Goal: Transaction & Acquisition: Purchase product/service

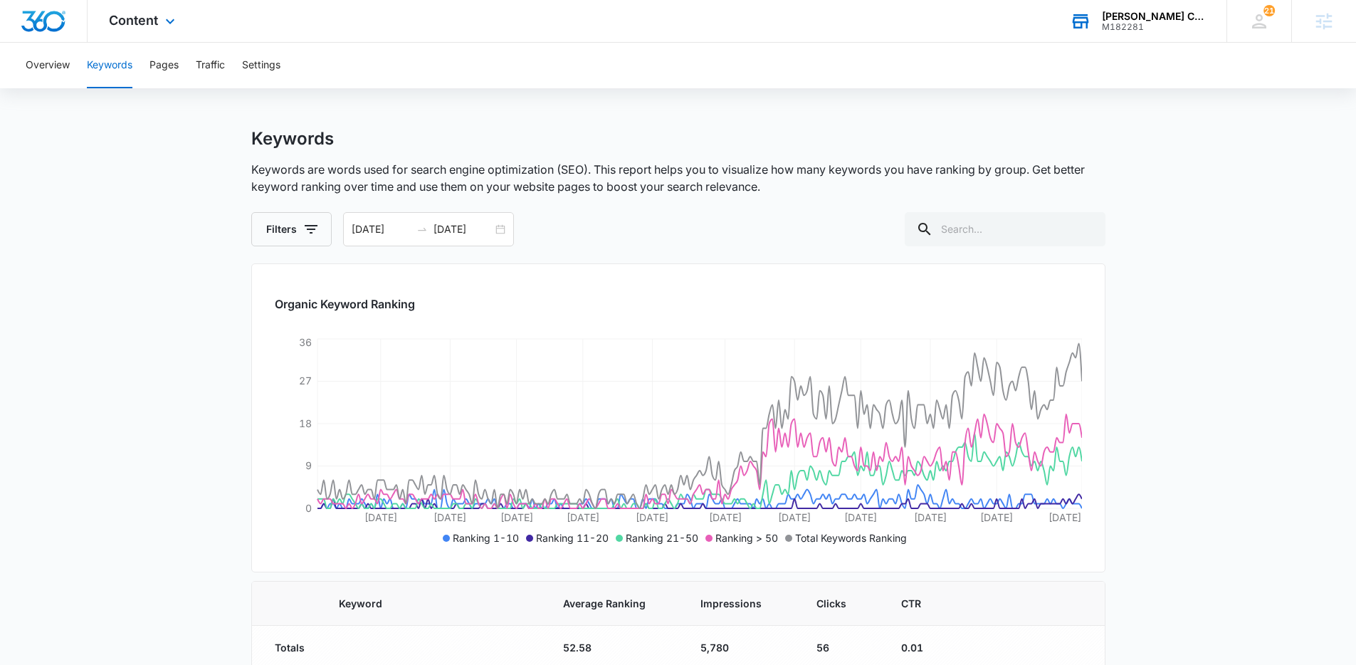
click at [1098, 23] on div "Rushford Construction M182281 Your Accounts View All" at bounding box center [1138, 21] width 178 height 42
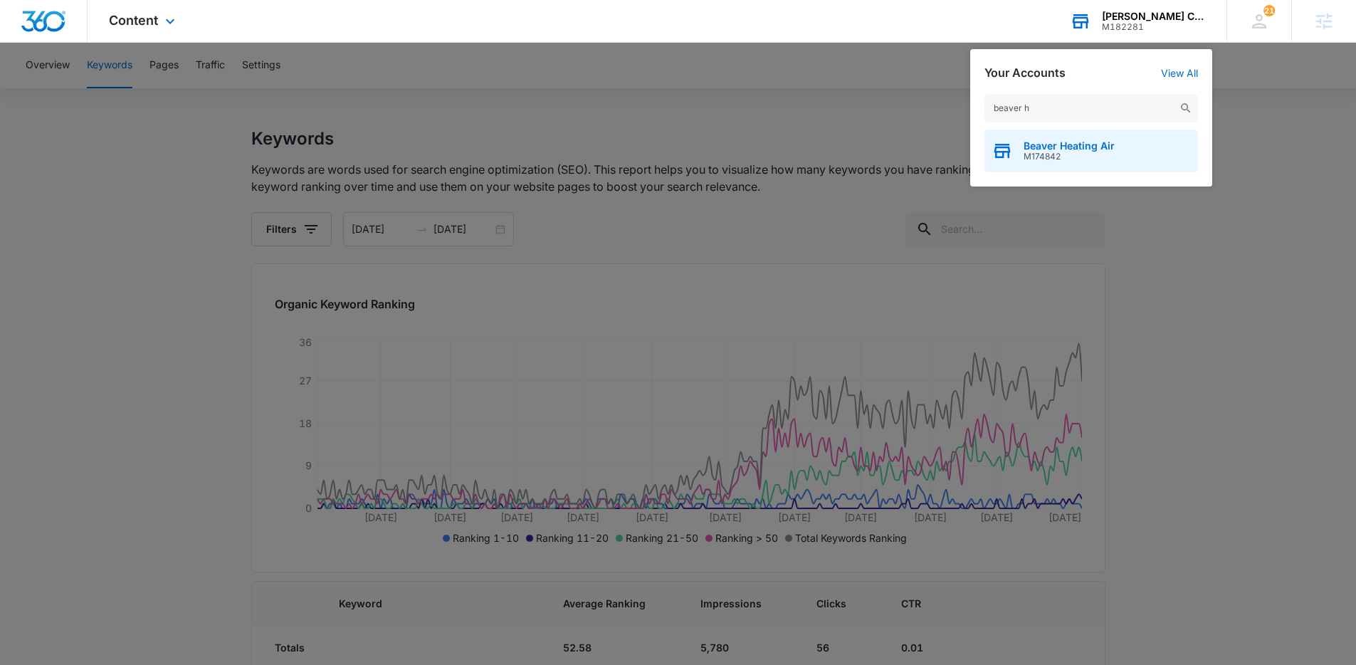
type input "beaver h"
click at [1079, 141] on span "Beaver Heating Air" at bounding box center [1069, 145] width 91 height 11
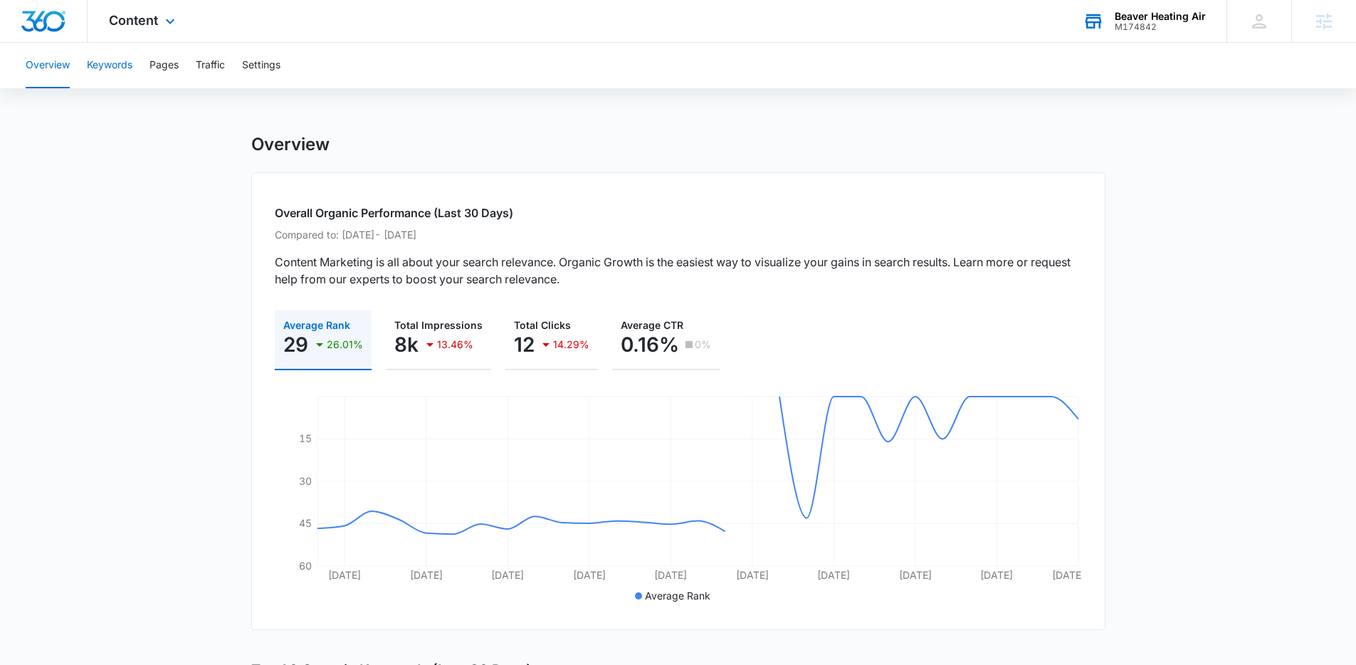
click at [101, 72] on button "Keywords" at bounding box center [110, 66] width 46 height 46
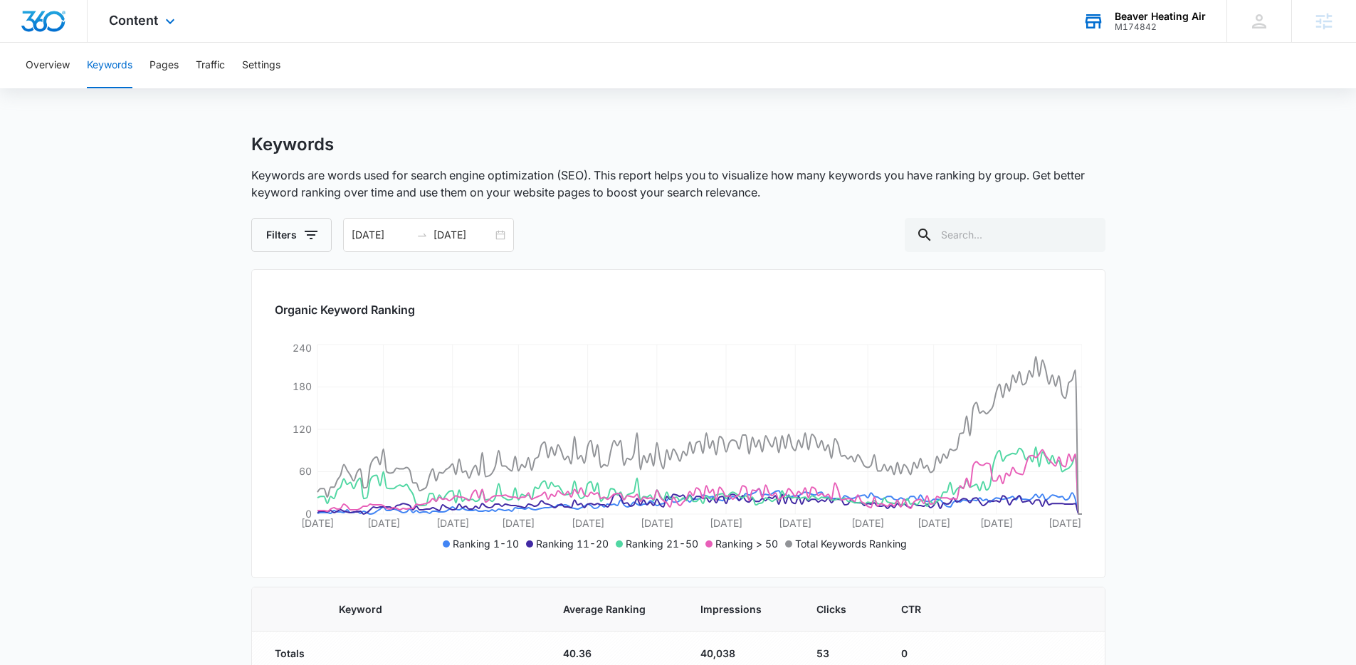
click at [159, 24] on div "Content Apps Reputation Websites Forms CRM Email Social Payments POS Content Ad…" at bounding box center [144, 21] width 112 height 42
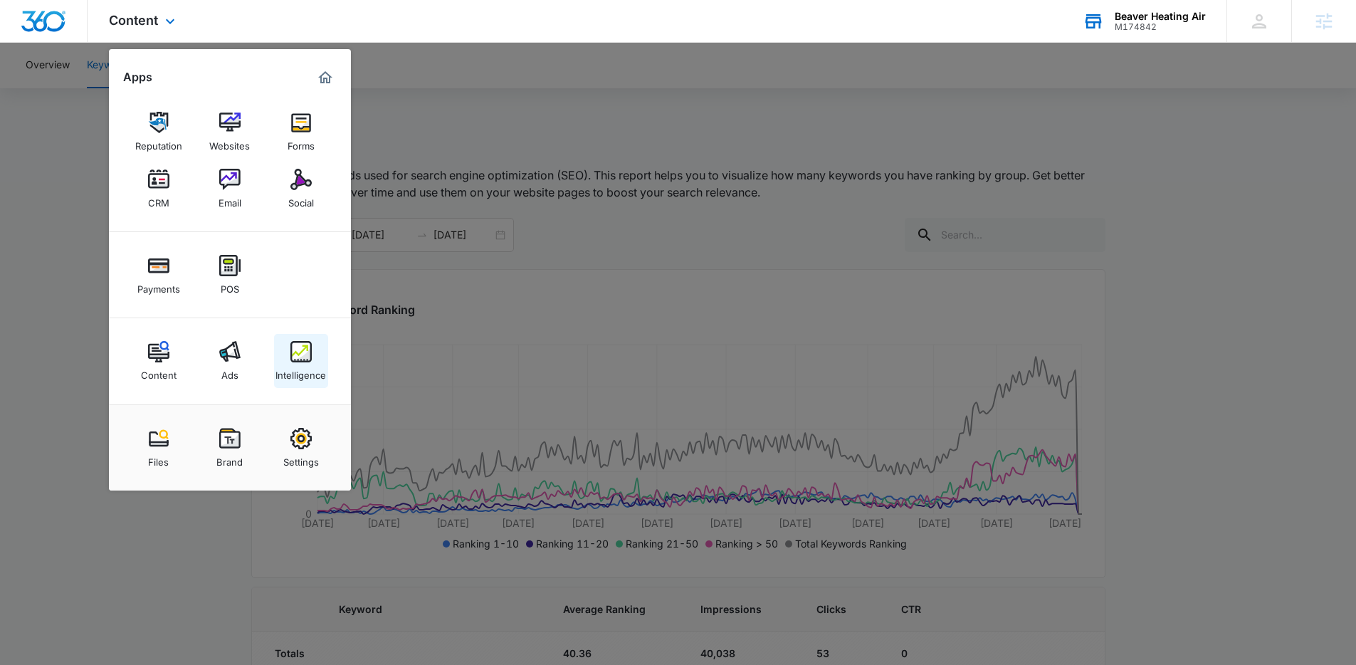
click at [306, 379] on div "Intelligence" at bounding box center [301, 371] width 51 height 19
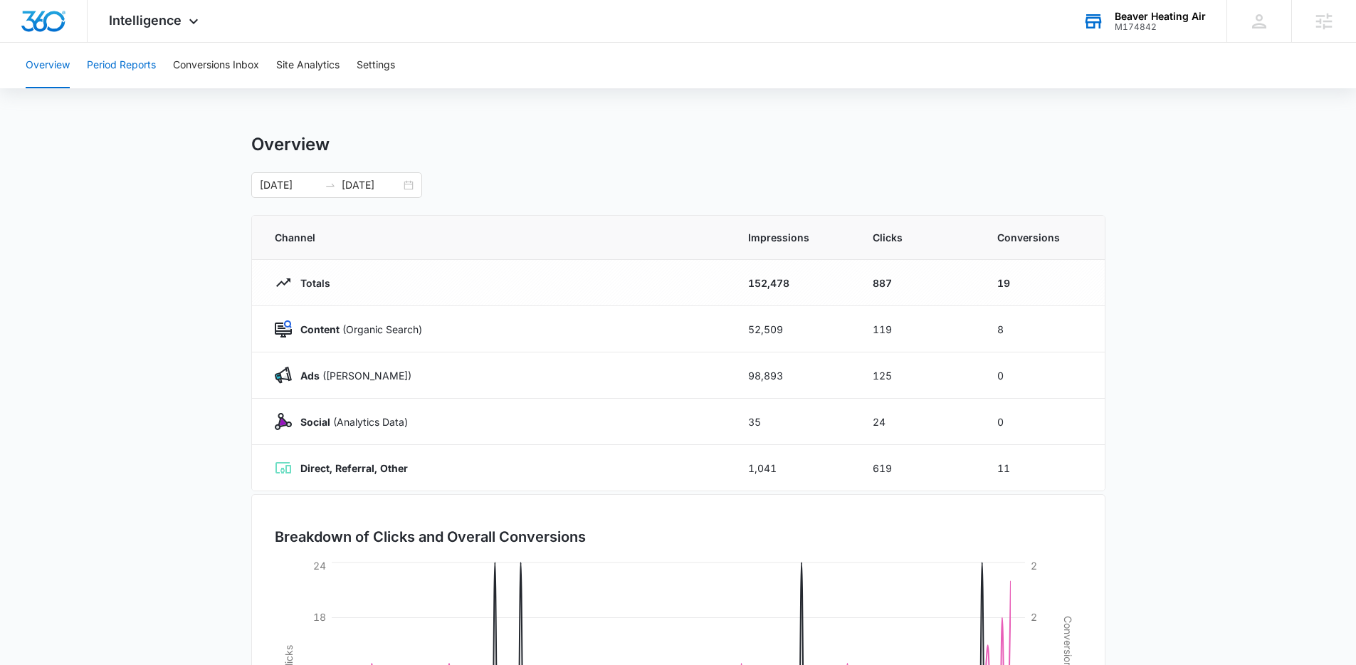
click at [139, 65] on button "Period Reports" at bounding box center [121, 66] width 69 height 46
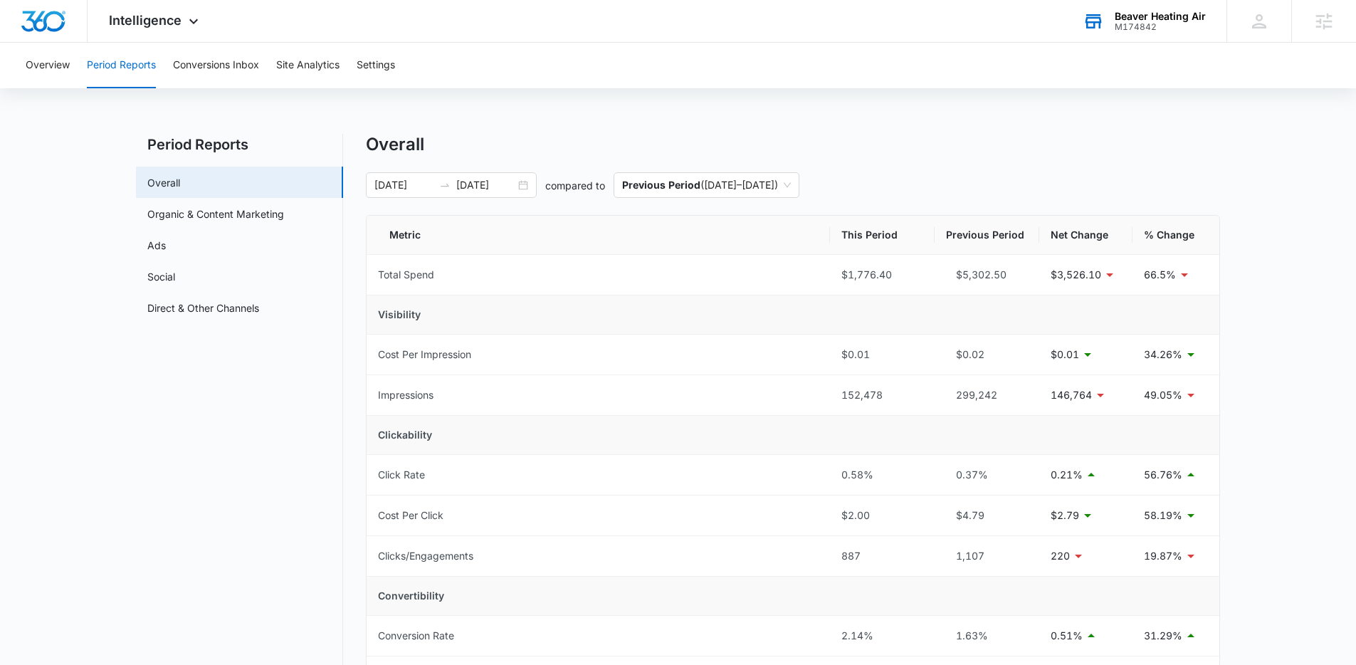
click at [458, 187] on input "08/21/2025" at bounding box center [485, 185] width 59 height 16
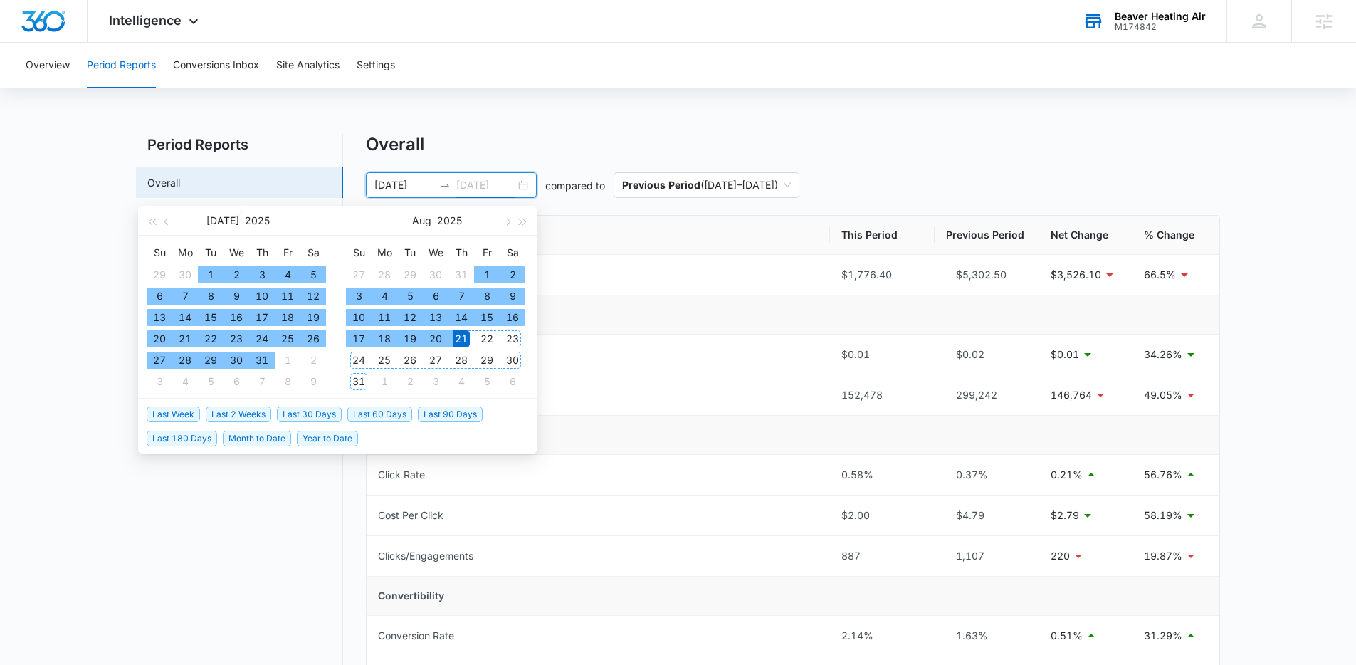
type input "08/21/2025"
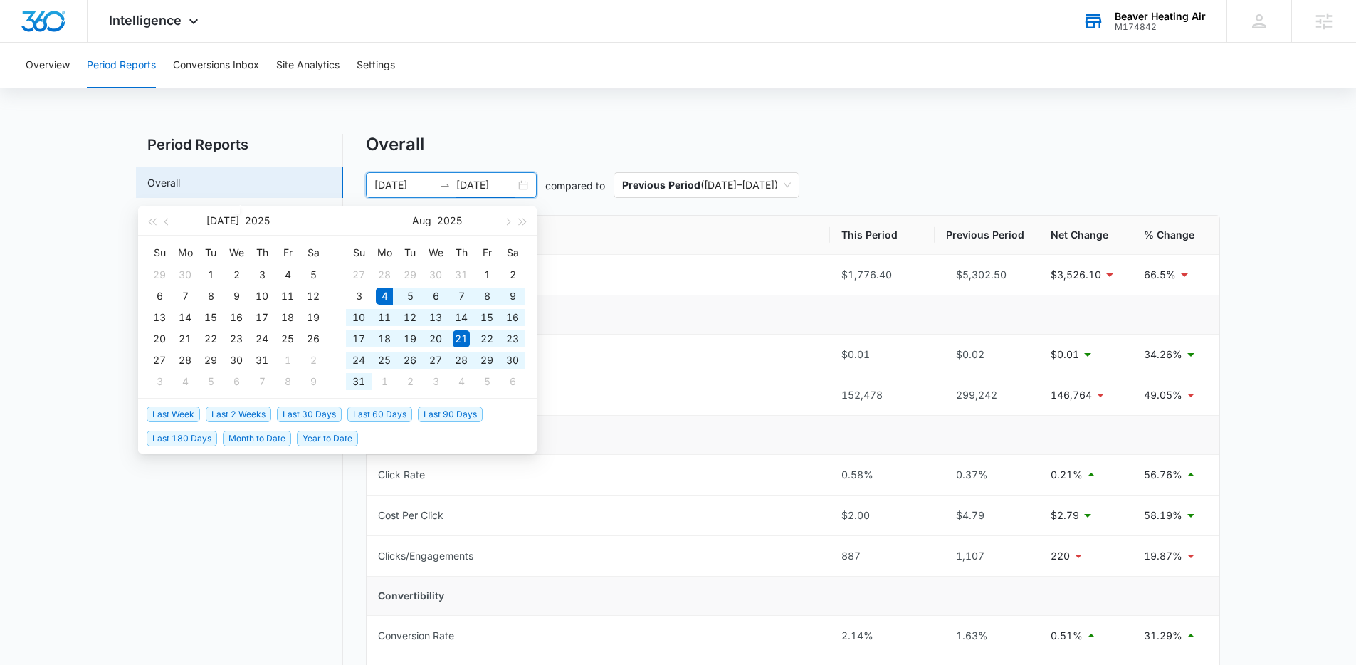
click at [315, 416] on span "Last 30 Days" at bounding box center [309, 415] width 65 height 16
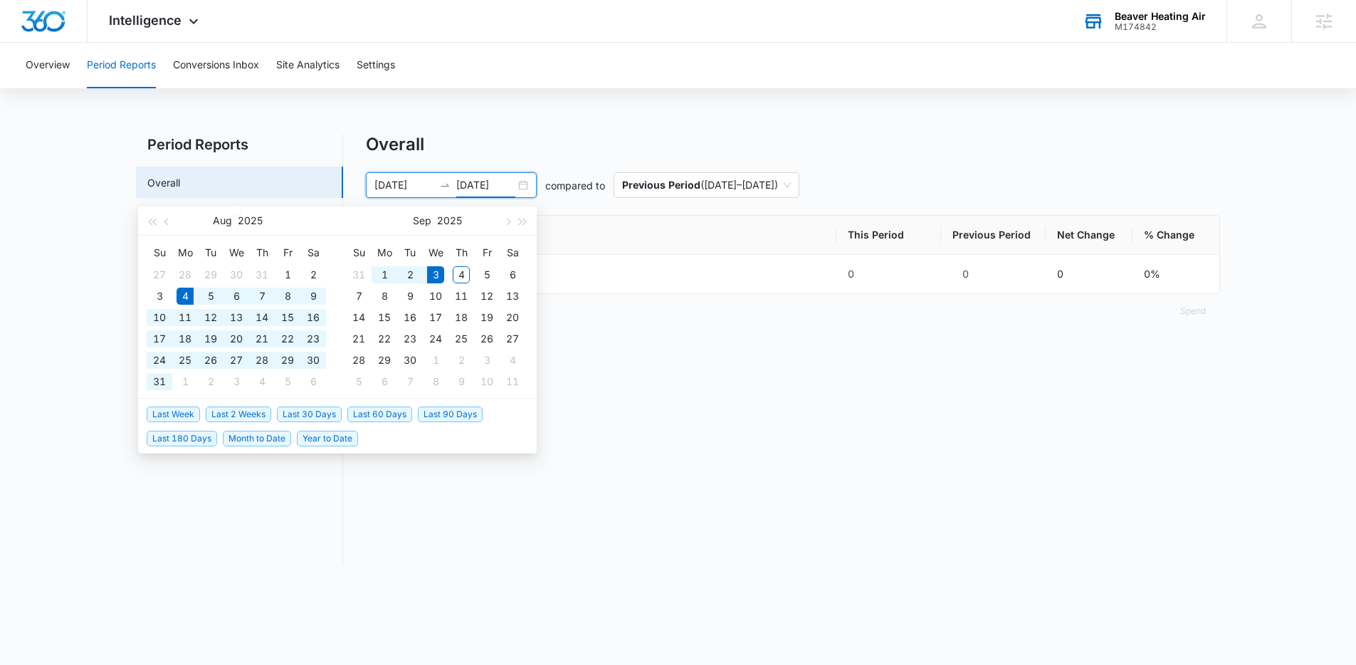
type input "08/04/2025"
type input "09/03/2025"
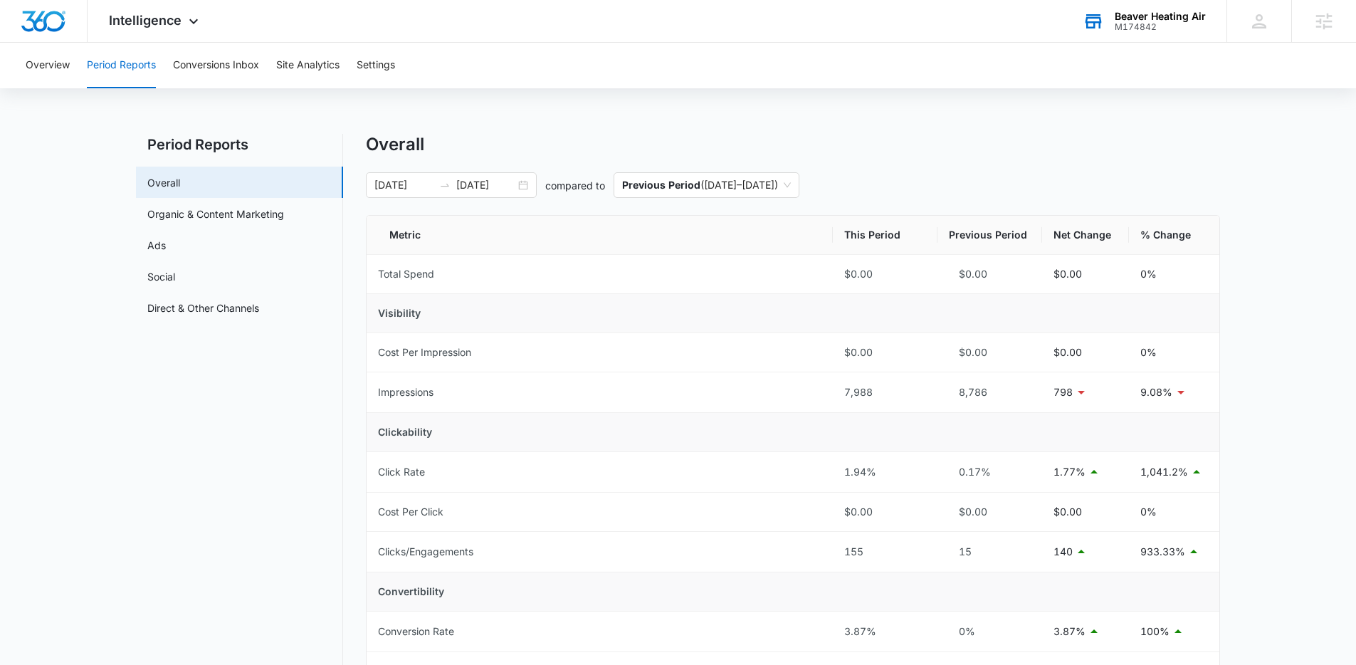
click at [301, 504] on nav "Period Reports Overall Organic & Content Marketing Ads Social Direct & Other Ch…" at bounding box center [239, 678] width 207 height 1089
click at [407, 192] on input "08/04/2025" at bounding box center [404, 185] width 59 height 16
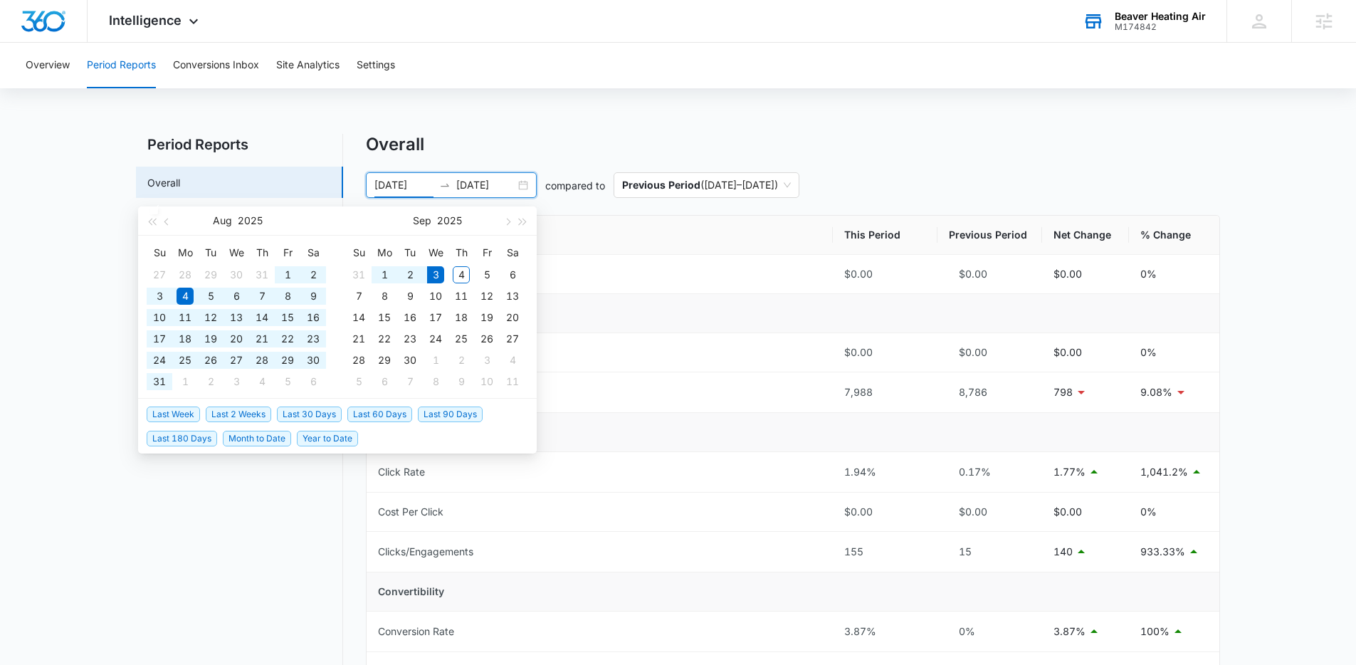
click at [462, 419] on span "Last 90 Days" at bounding box center [450, 415] width 65 height 16
type input "06/05/2025"
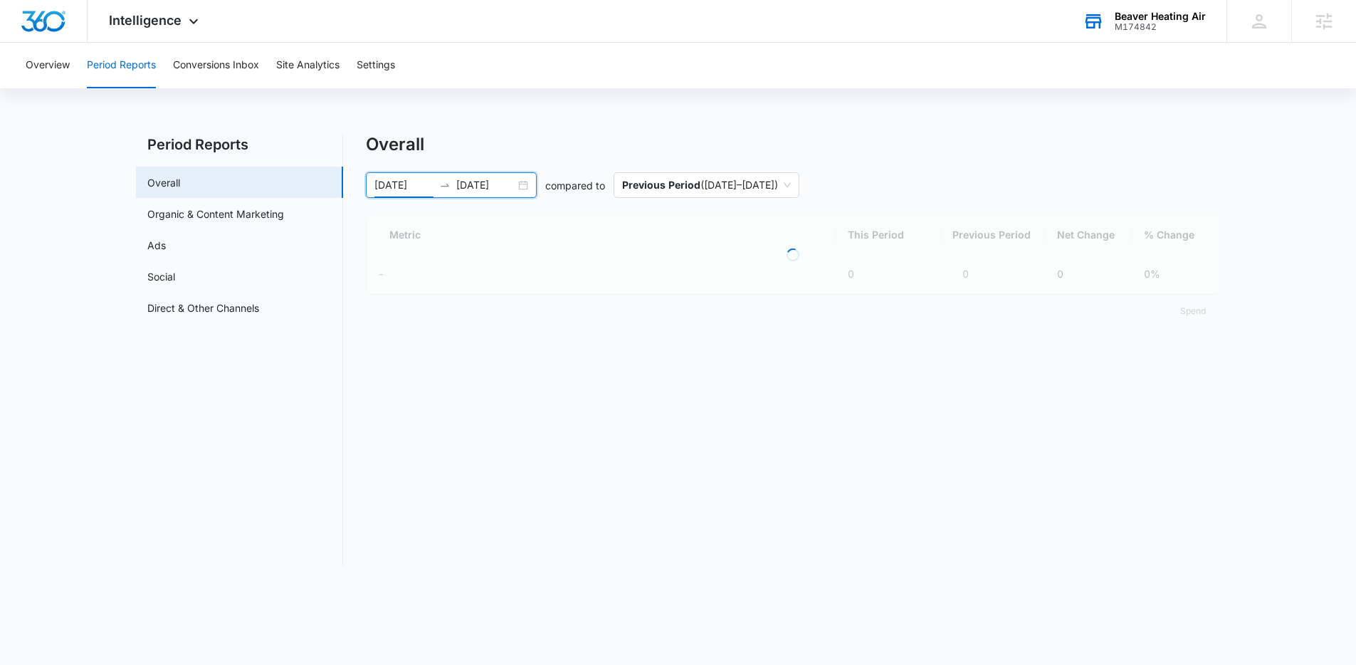
click at [298, 469] on nav "Period Reports Overall Organic & Content Marketing Ads Social Direct & Other Ch…" at bounding box center [239, 350] width 207 height 432
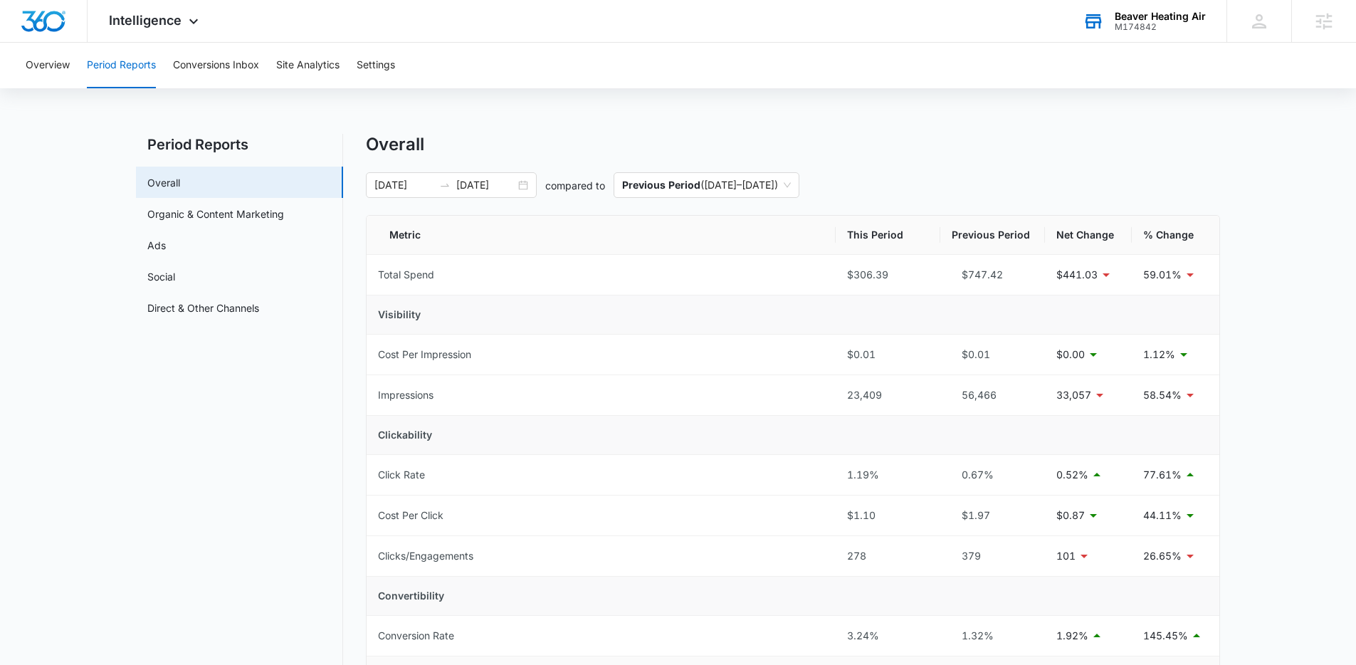
scroll to position [133, 0]
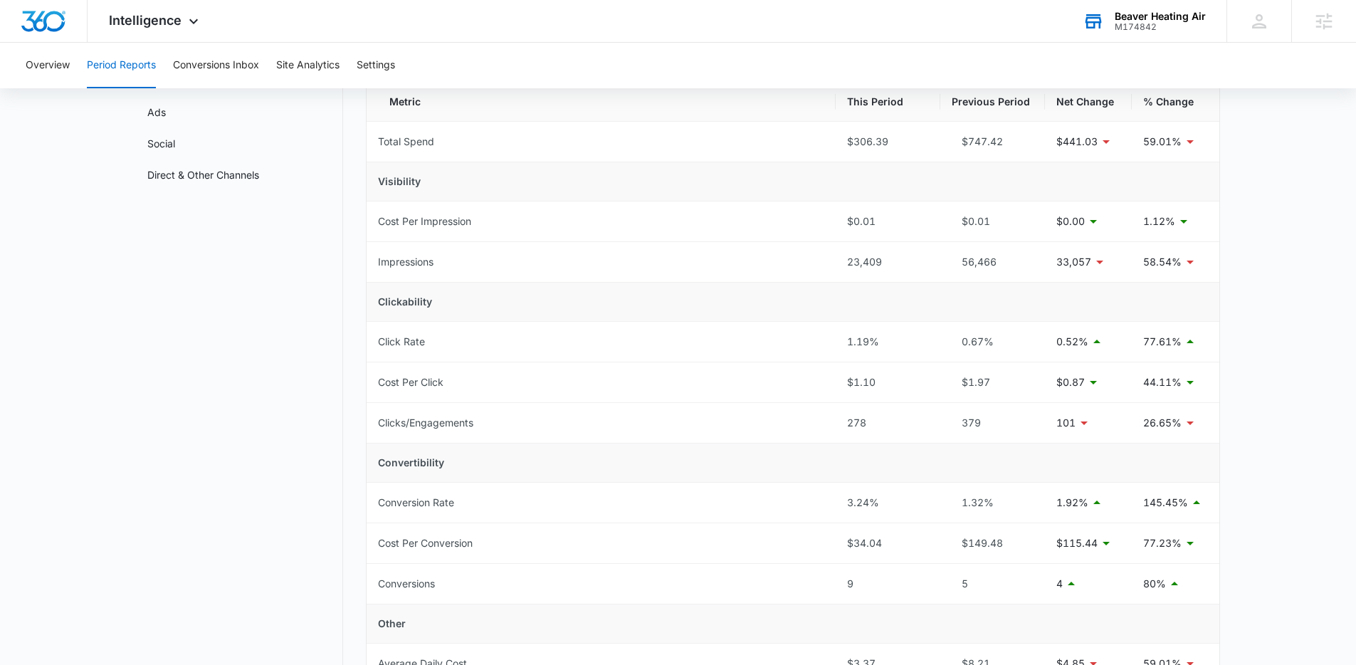
click at [342, 506] on nav "Period Reports Overall Organic & Content Marketing Ads Social Direct & Other Ch…" at bounding box center [239, 549] width 207 height 1097
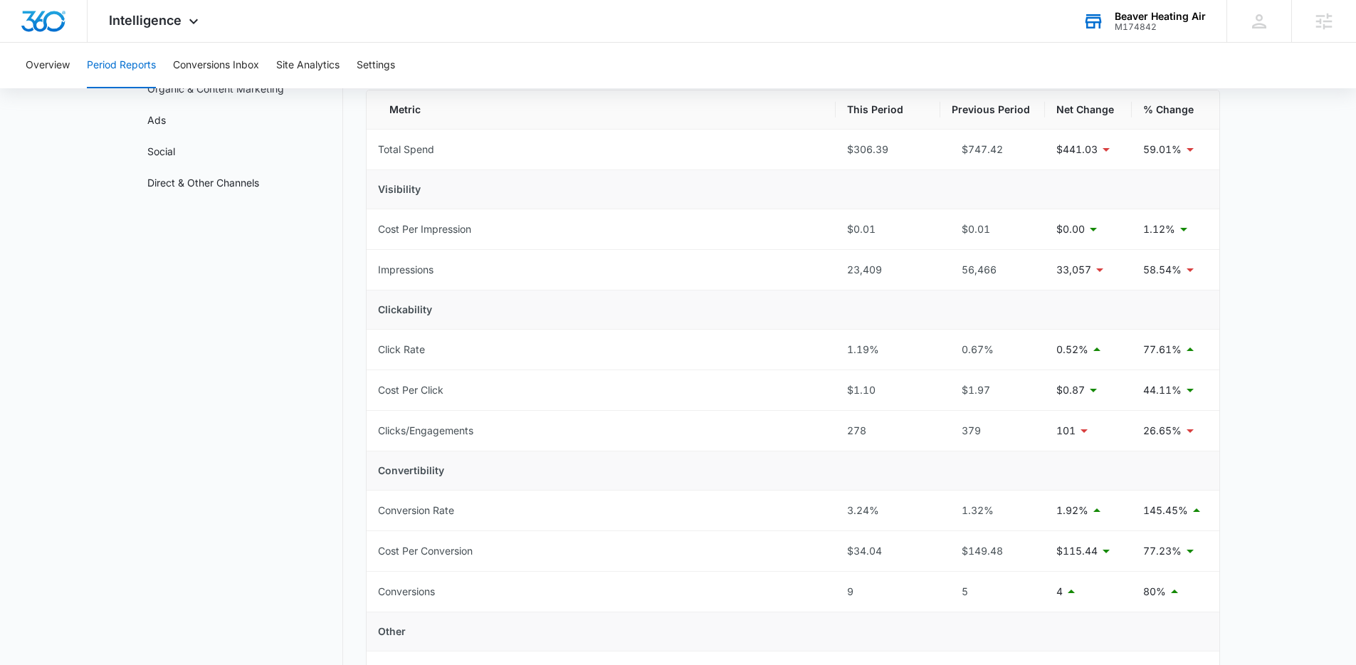
scroll to position [0, 0]
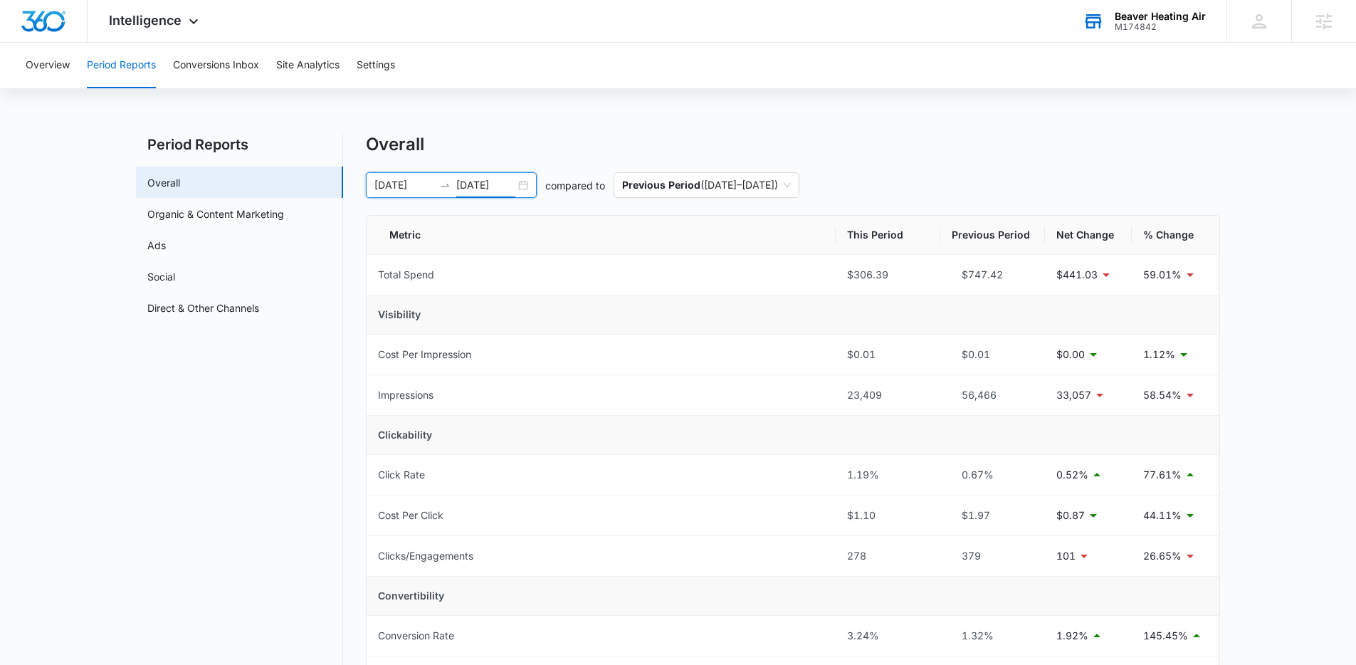
click at [464, 186] on input "09/03/2025" at bounding box center [485, 185] width 59 height 16
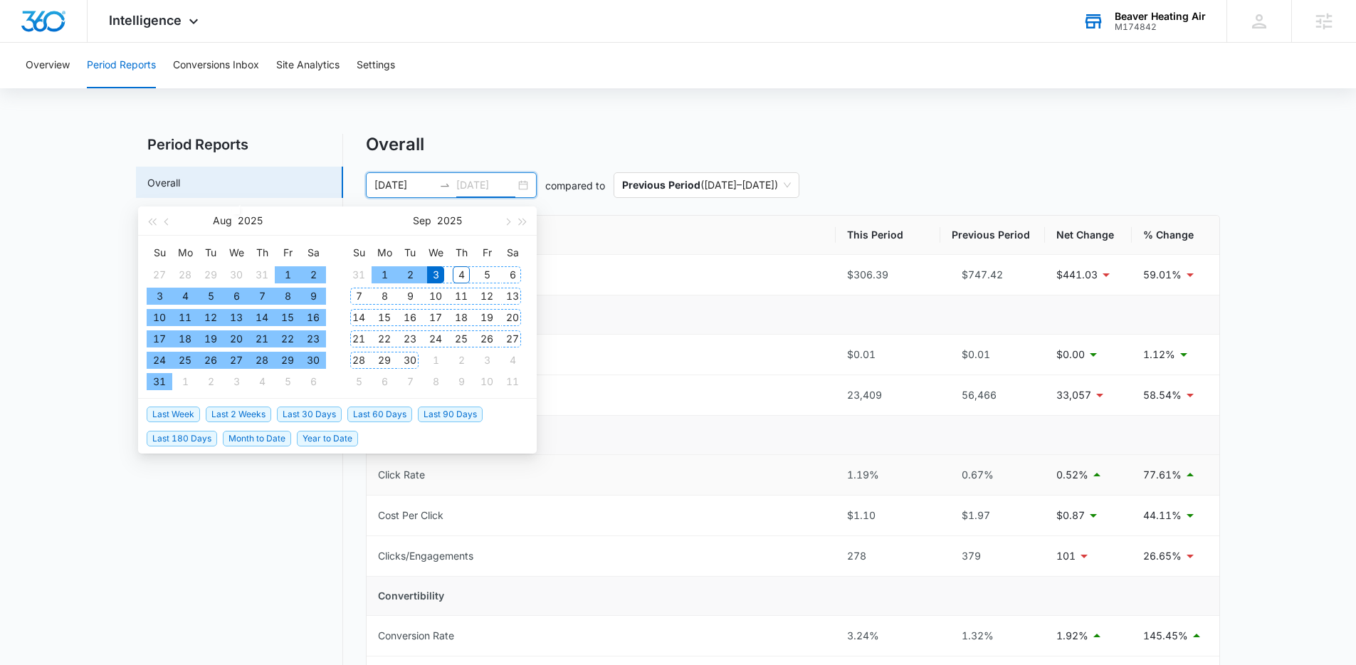
type input "09/03/2025"
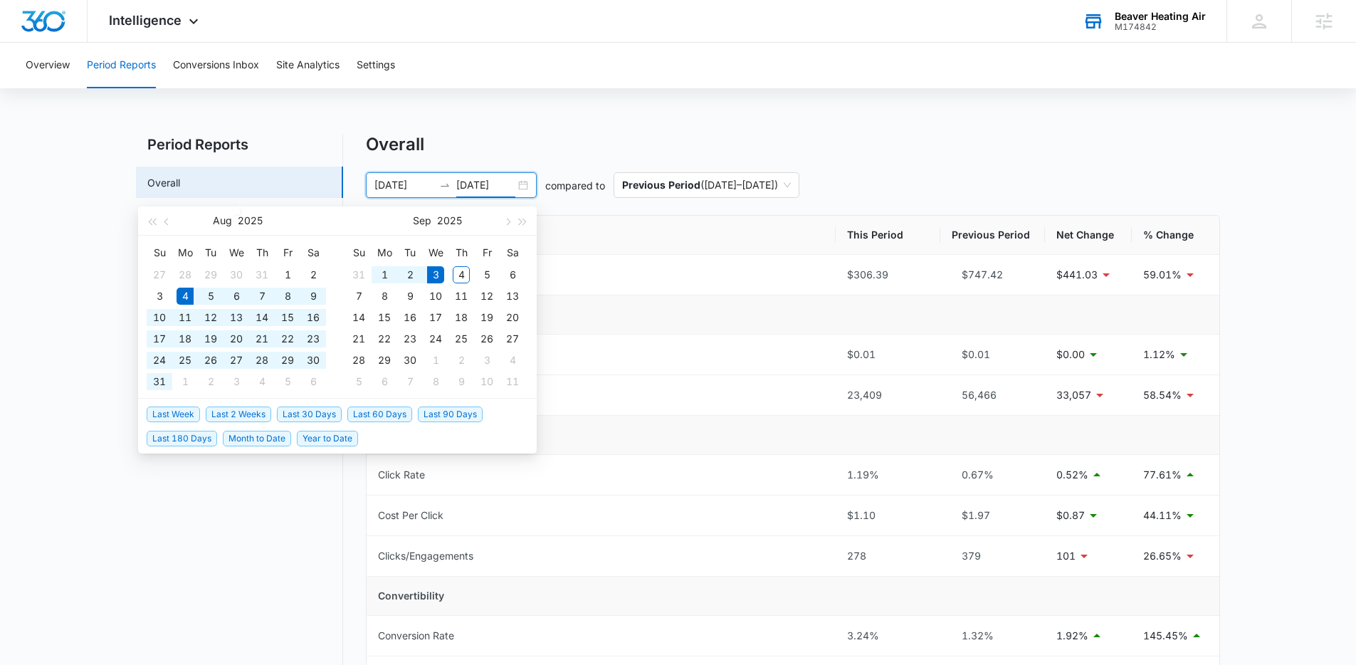
click at [309, 416] on span "Last 30 Days" at bounding box center [309, 415] width 65 height 16
type input "08/04/2025"
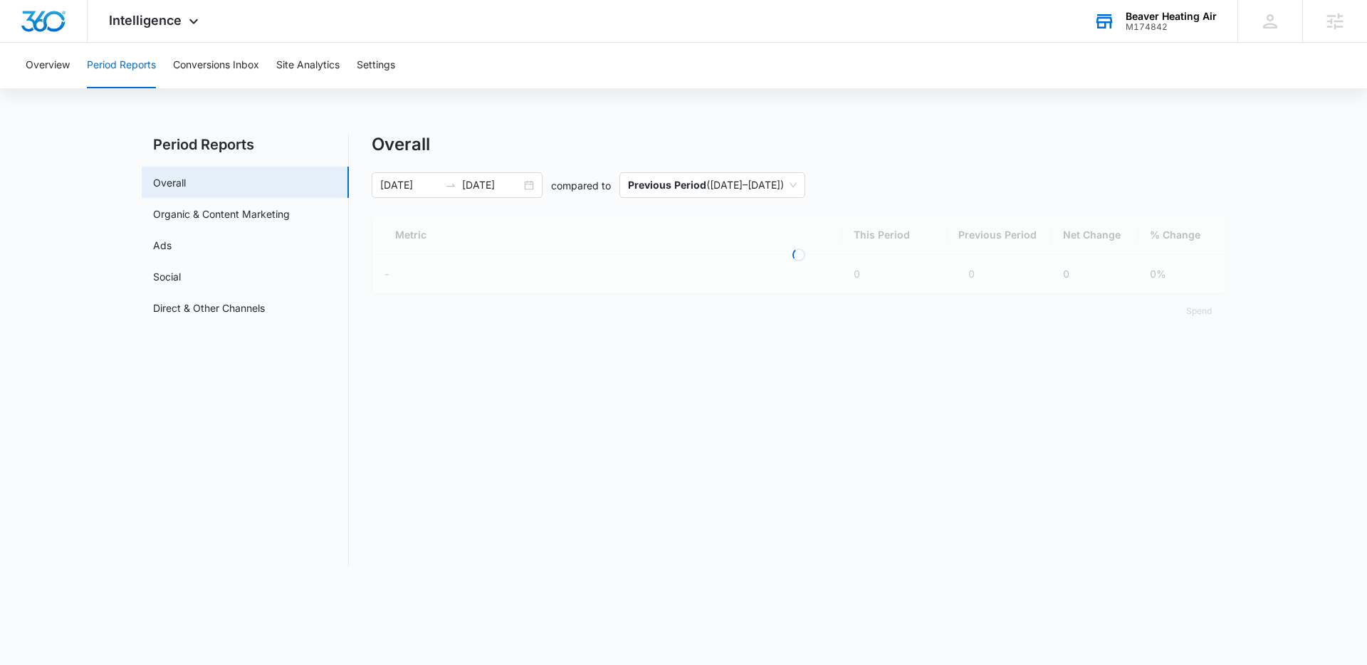
click at [270, 519] on nav "Period Reports Overall Organic & Content Marketing Ads Social Direct & Other Ch…" at bounding box center [245, 350] width 207 height 432
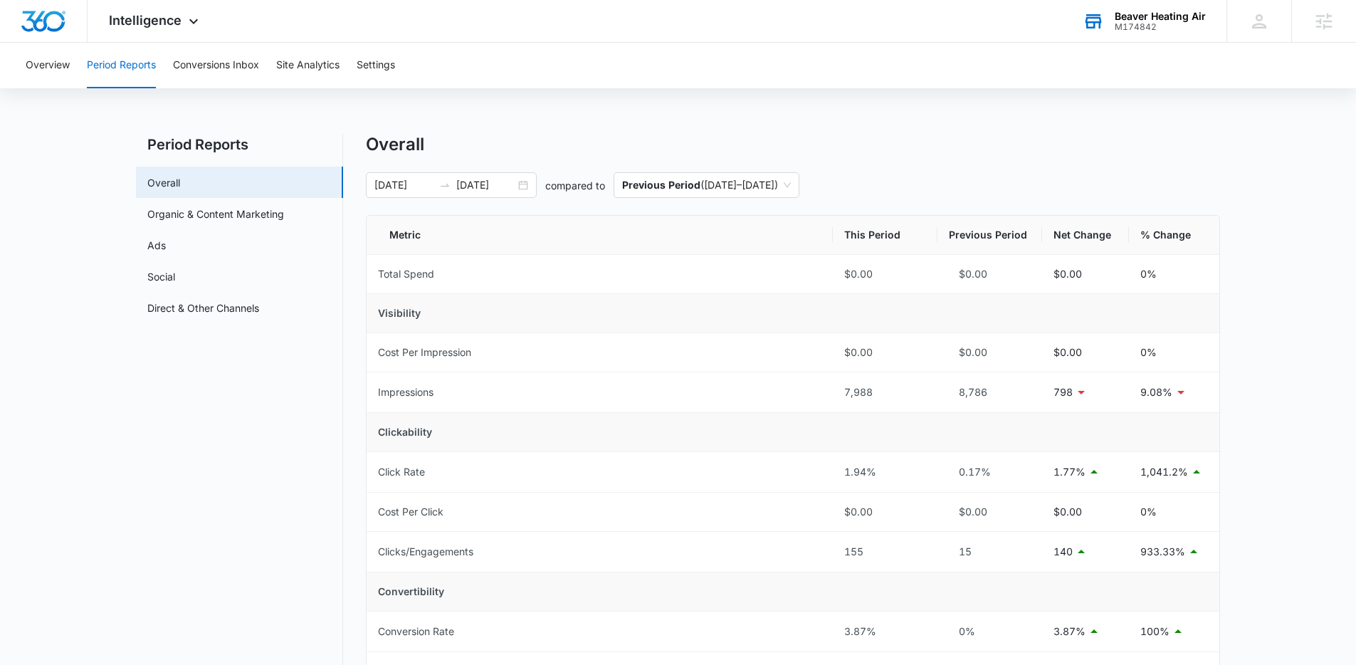
scroll to position [29, 0]
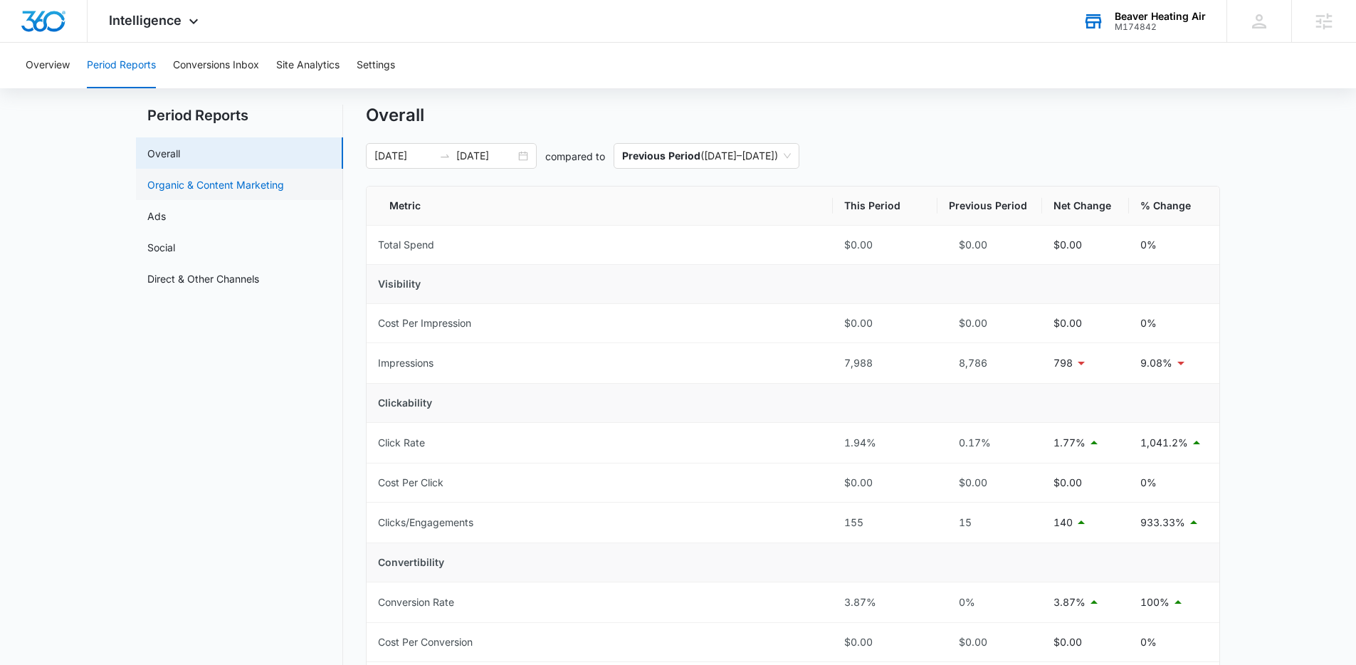
click at [245, 192] on link "Organic & Content Marketing" at bounding box center [215, 184] width 137 height 15
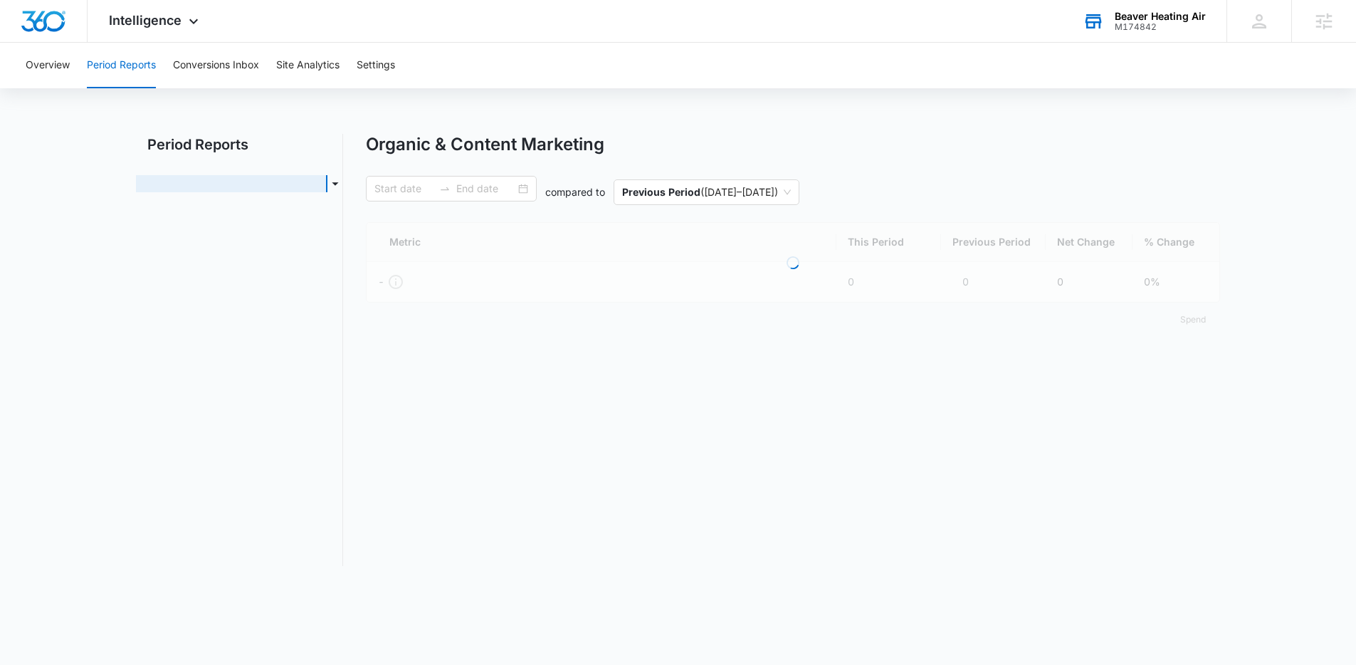
type input "08/04/2025"
type input "09/03/2025"
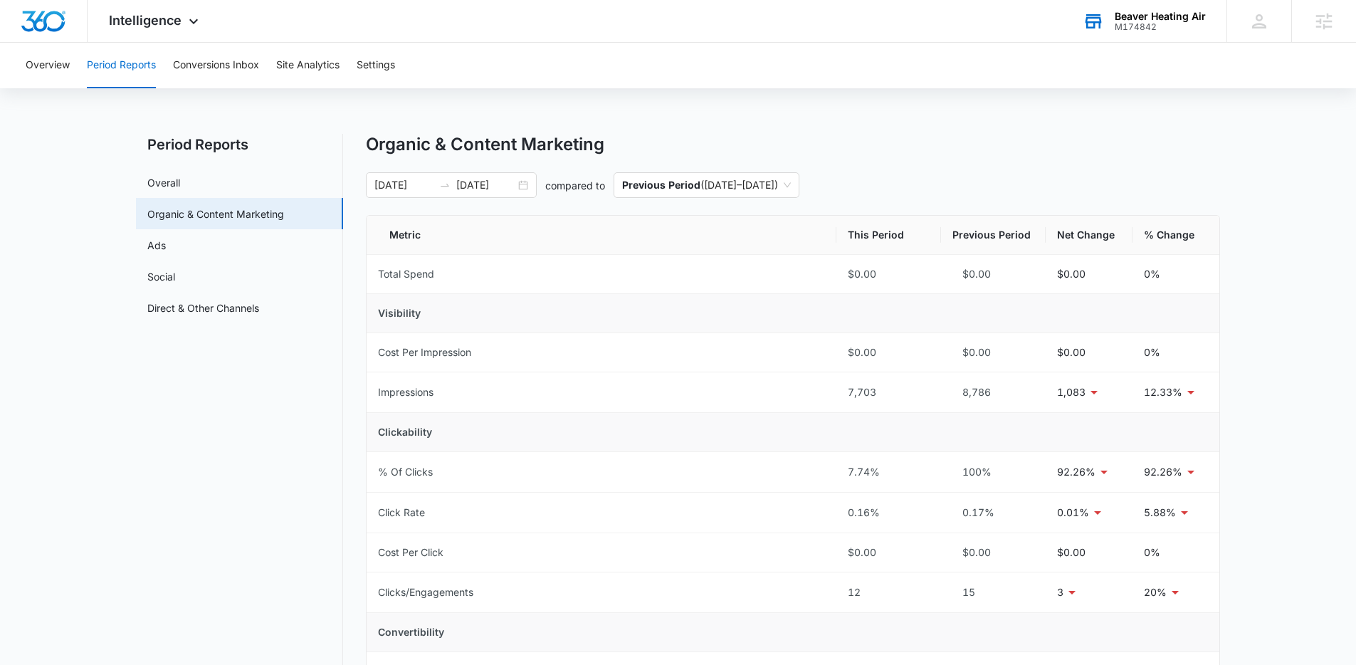
click at [310, 488] on nav "Period Reports Overall Organic & Content Marketing Ads Social Direct & Other Ch…" at bounding box center [239, 617] width 207 height 967
click at [180, 180] on link "Overall" at bounding box center [163, 182] width 33 height 15
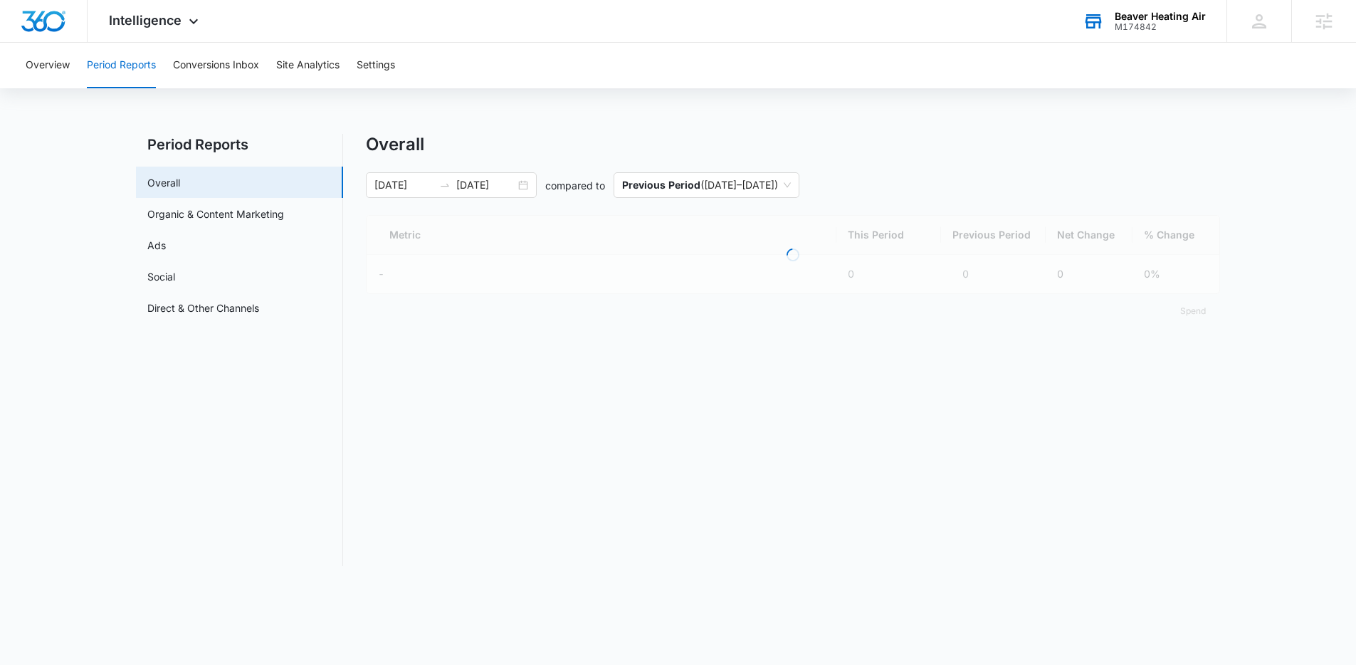
click at [253, 419] on nav "Period Reports Overall Organic & Content Marketing Ads Social Direct & Other Ch…" at bounding box center [239, 350] width 207 height 432
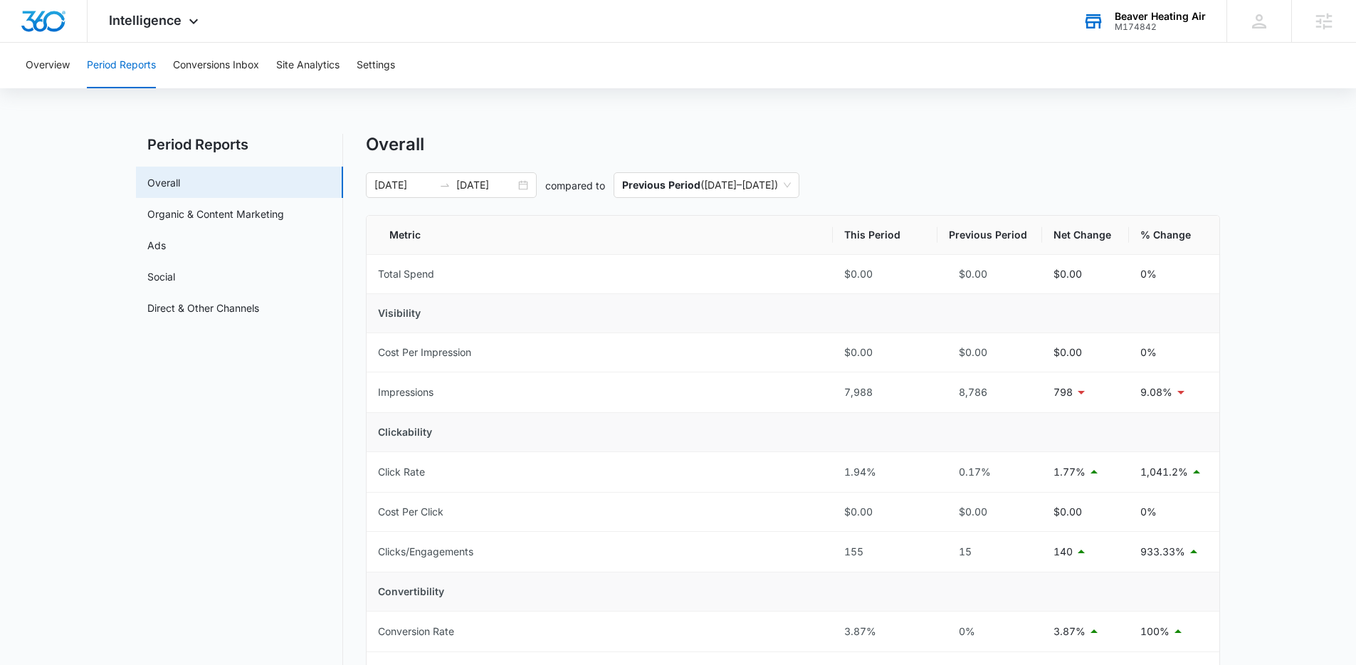
click at [253, 412] on nav "Period Reports Overall Organic & Content Marketing Ads Social Direct & Other Ch…" at bounding box center [239, 678] width 207 height 1089
click at [1101, 19] on icon at bounding box center [1094, 21] width 16 height 11
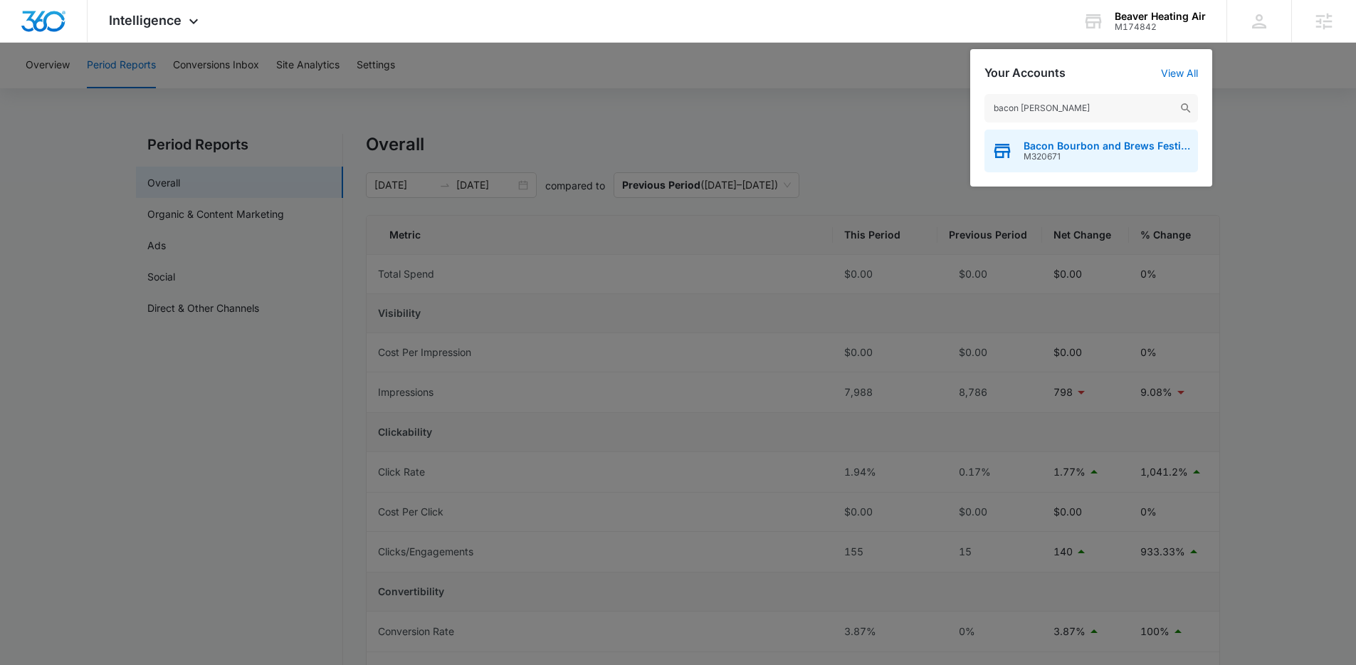
type input "bacon [PERSON_NAME]"
click at [1081, 152] on span "M320671" at bounding box center [1107, 157] width 167 height 10
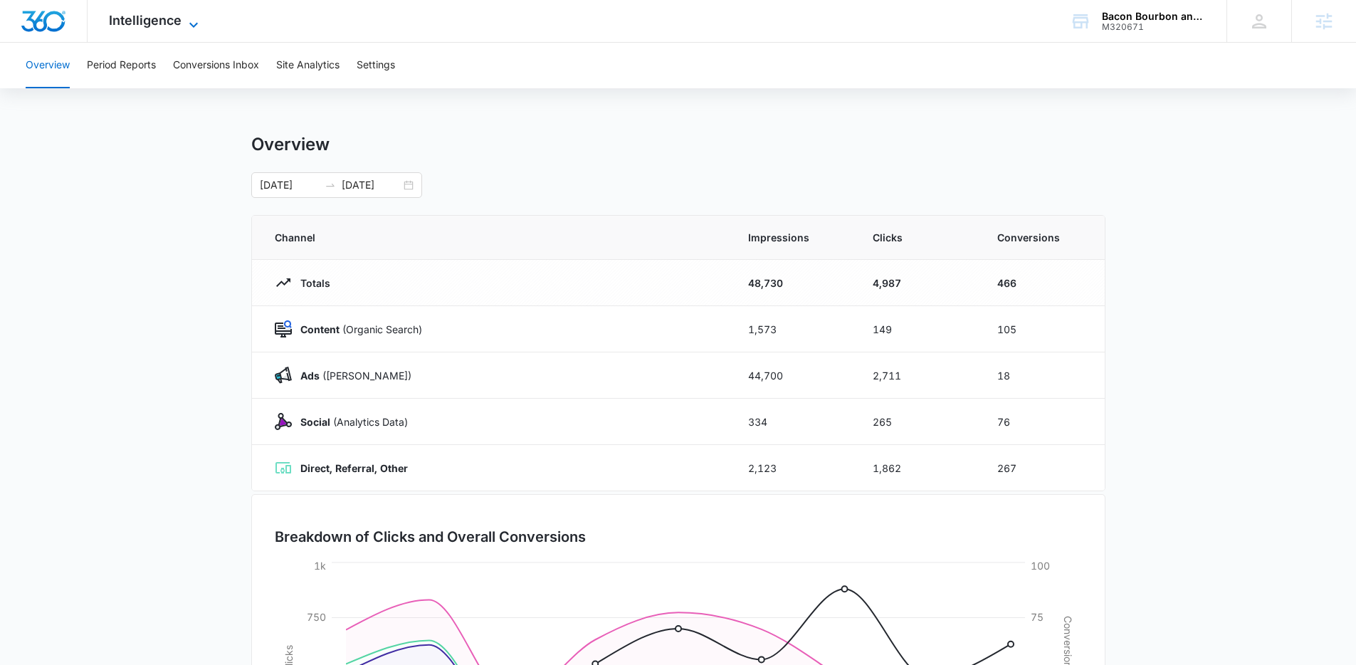
click at [157, 22] on span "Intelligence" at bounding box center [145, 20] width 73 height 15
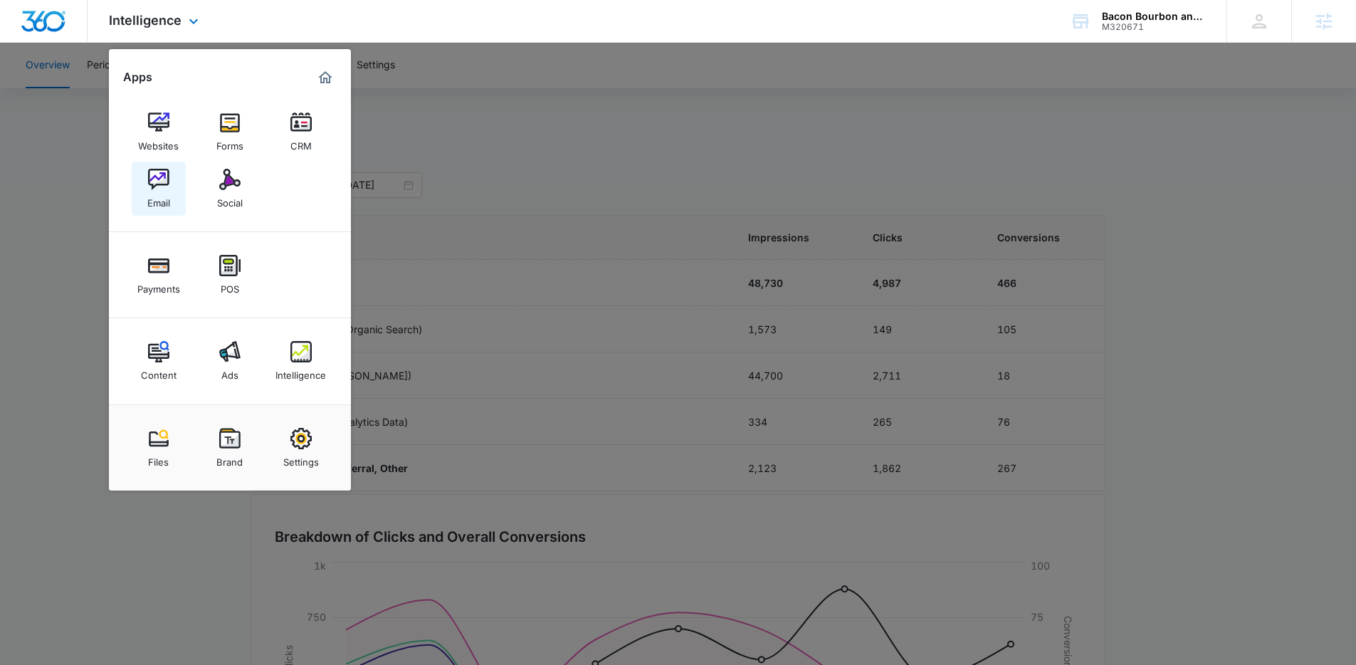
click at [157, 175] on img at bounding box center [158, 179] width 21 height 21
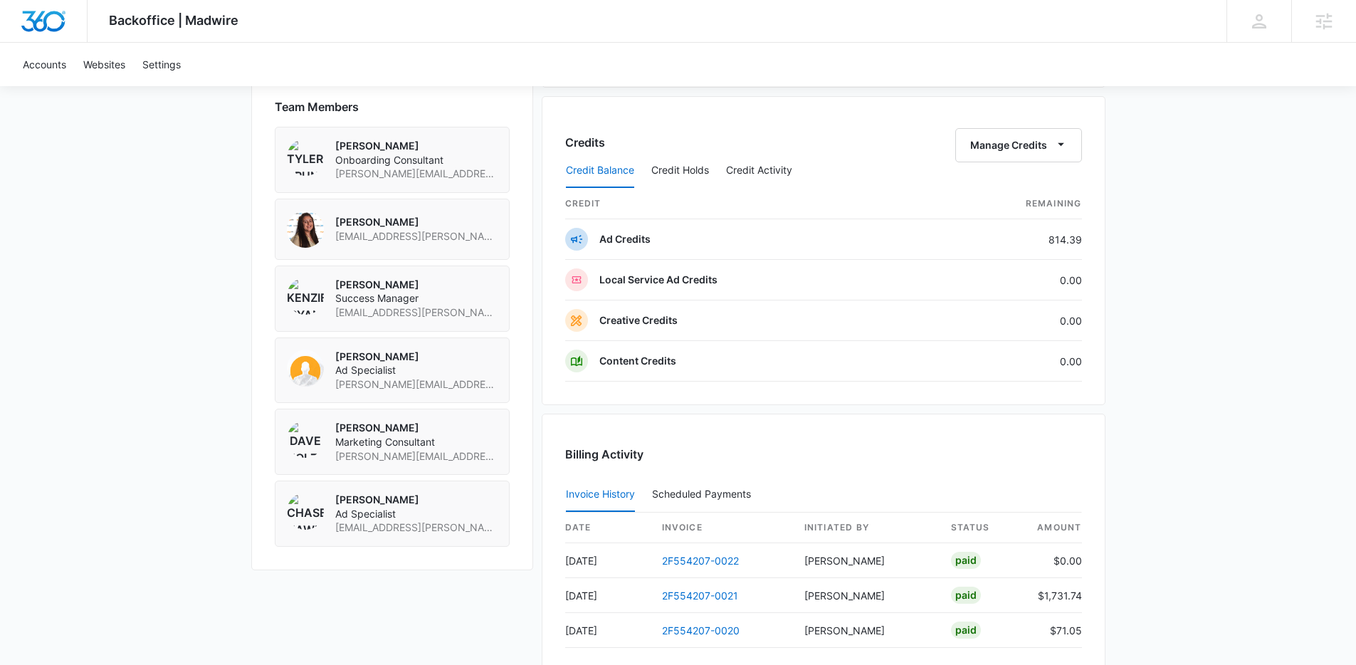
scroll to position [1121, 0]
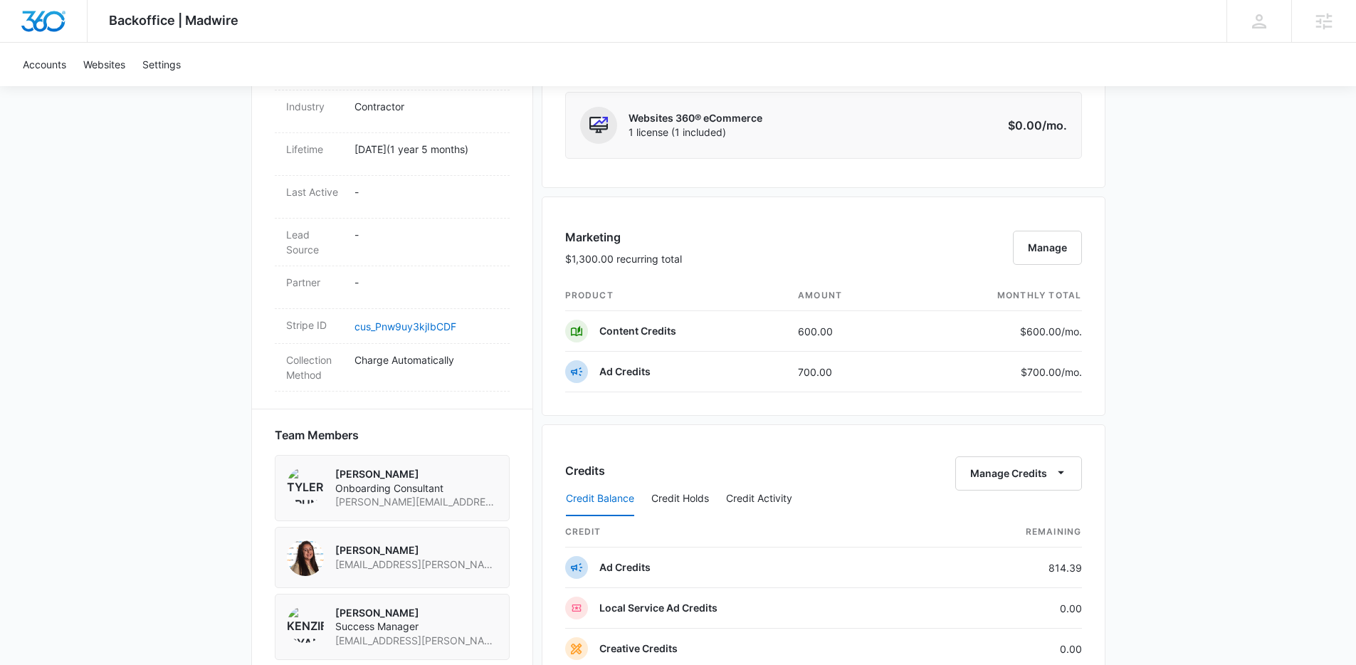
scroll to position [644, 0]
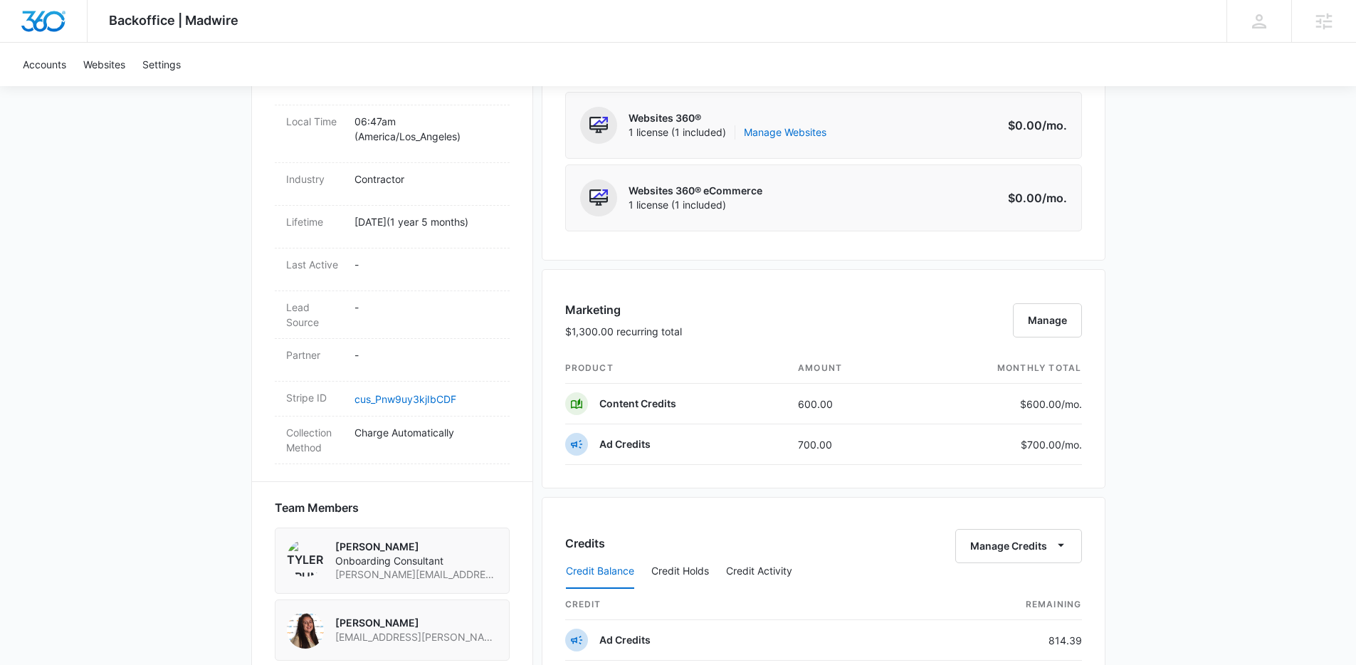
click at [1281, 422] on div "Backoffice | Madwire Apps Settings [PERSON_NAME] [PERSON_NAME][EMAIL_ADDRESS][D…" at bounding box center [678, 335] width 1356 height 1959
click at [1282, 422] on div "Backoffice | Madwire Apps Settings [PERSON_NAME] [PERSON_NAME][EMAIL_ADDRESS][D…" at bounding box center [678, 335] width 1356 height 1959
click at [1252, 231] on div "Backoffice | Madwire Apps Settings [PERSON_NAME] [PERSON_NAME][EMAIL_ADDRESS][D…" at bounding box center [678, 335] width 1356 height 1959
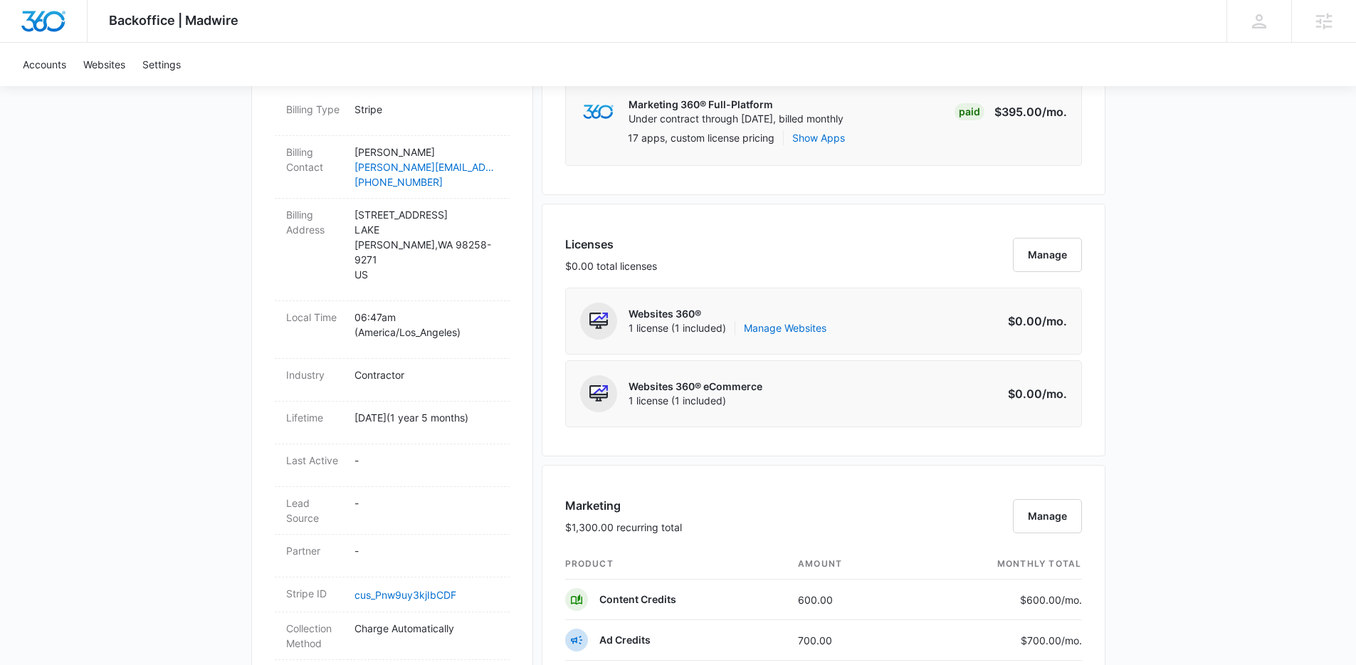
scroll to position [182, 0]
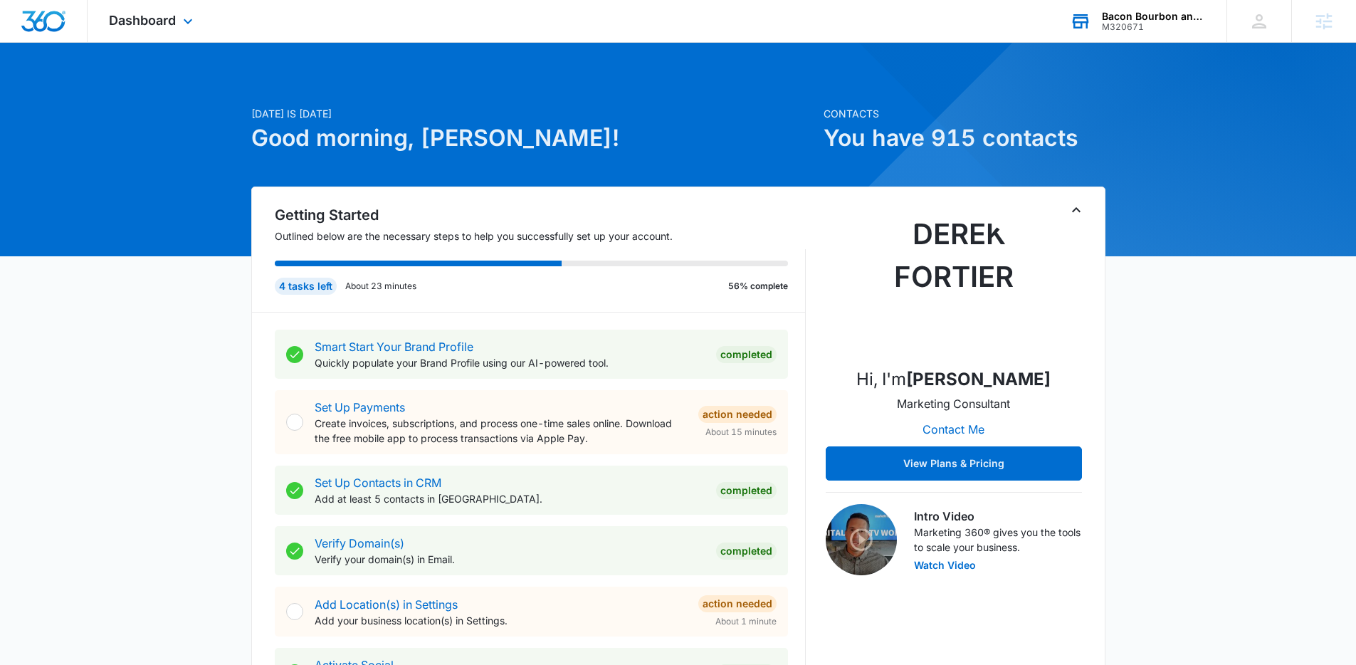
click at [1100, 28] on div "Bacon Bourbon and Brews Festival M320671 Your Accounts View All" at bounding box center [1138, 21] width 178 height 42
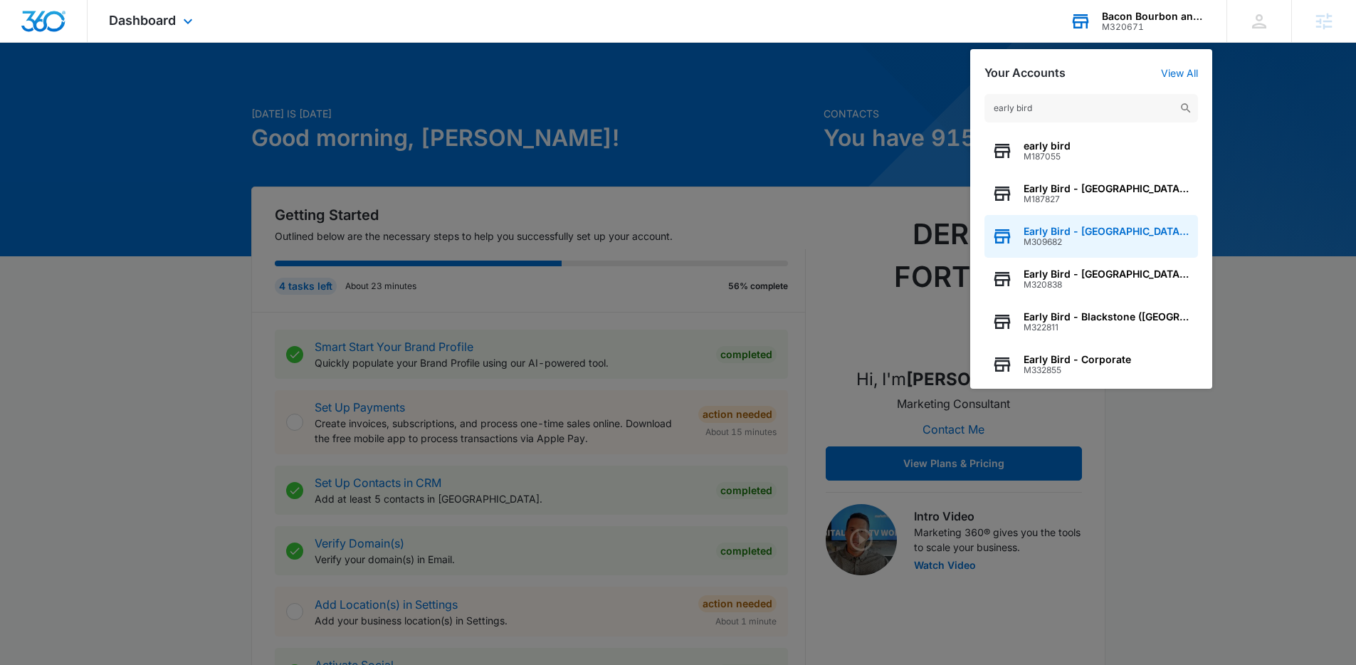
type input "early bird"
click at [1069, 235] on span "Early Bird - East Village (IA)" at bounding box center [1107, 231] width 167 height 11
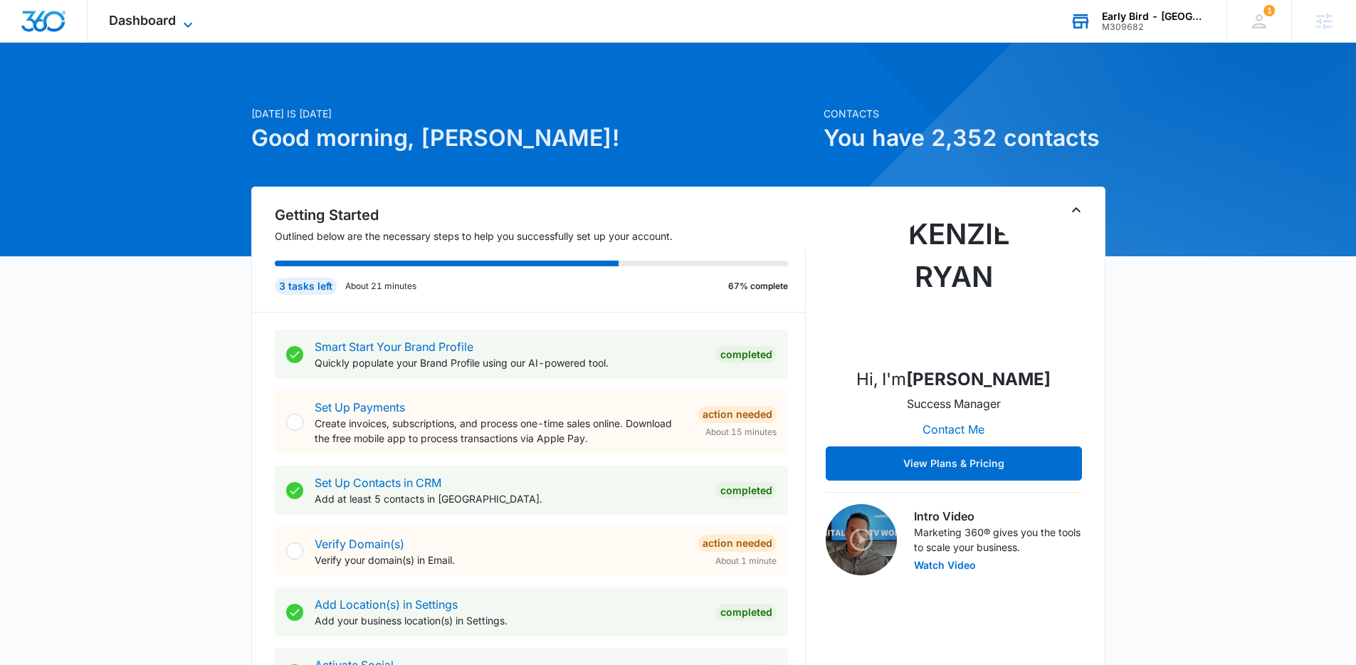
click at [136, 23] on span "Dashboard" at bounding box center [142, 20] width 67 height 15
click at [157, 27] on span "Dashboard" at bounding box center [142, 20] width 67 height 15
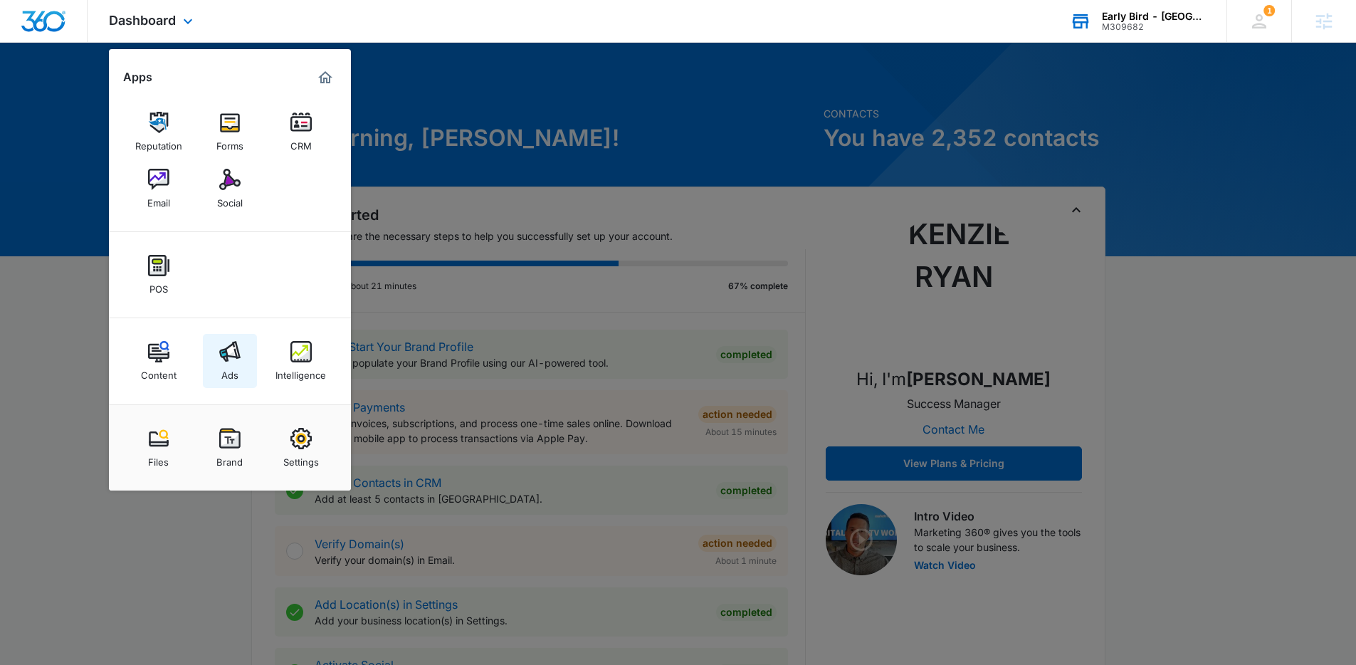
click at [236, 370] on div "Ads" at bounding box center [229, 371] width 17 height 19
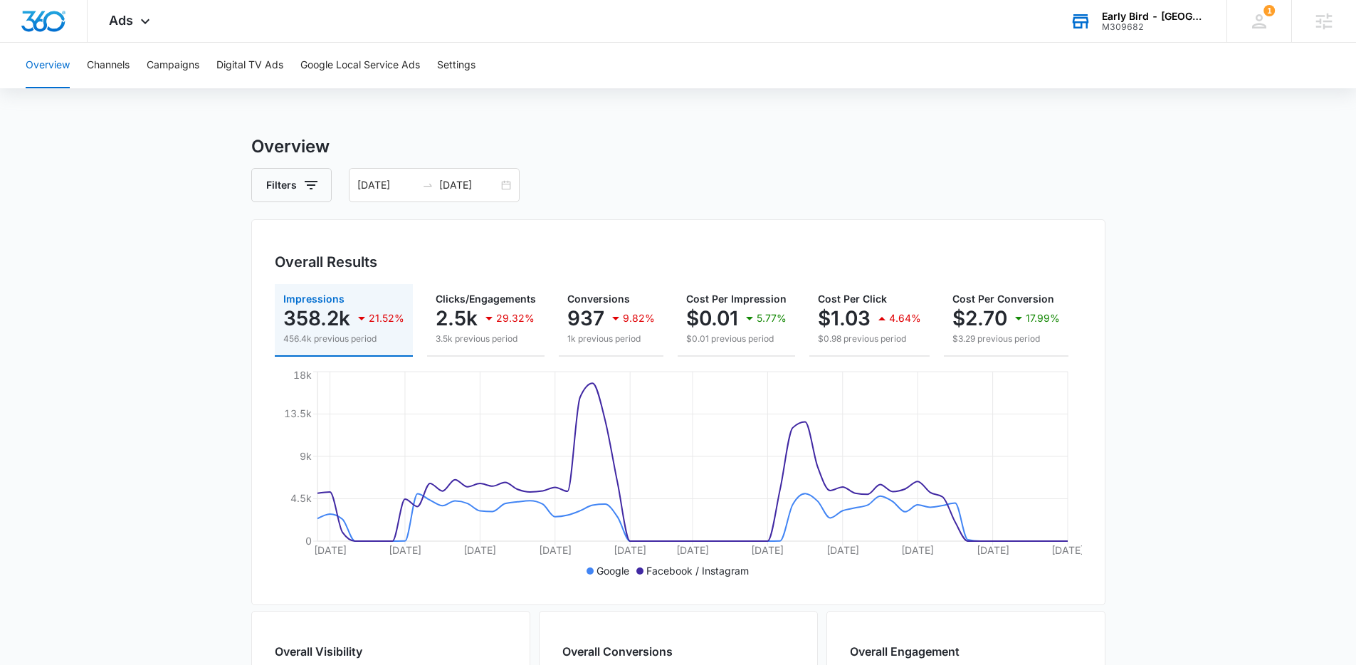
click at [1214, 330] on main "Overview Filters 06/09/2025 08/08/2025 Overall Results Impressions 358.2k 21.52…" at bounding box center [678, 645] width 1356 height 1022
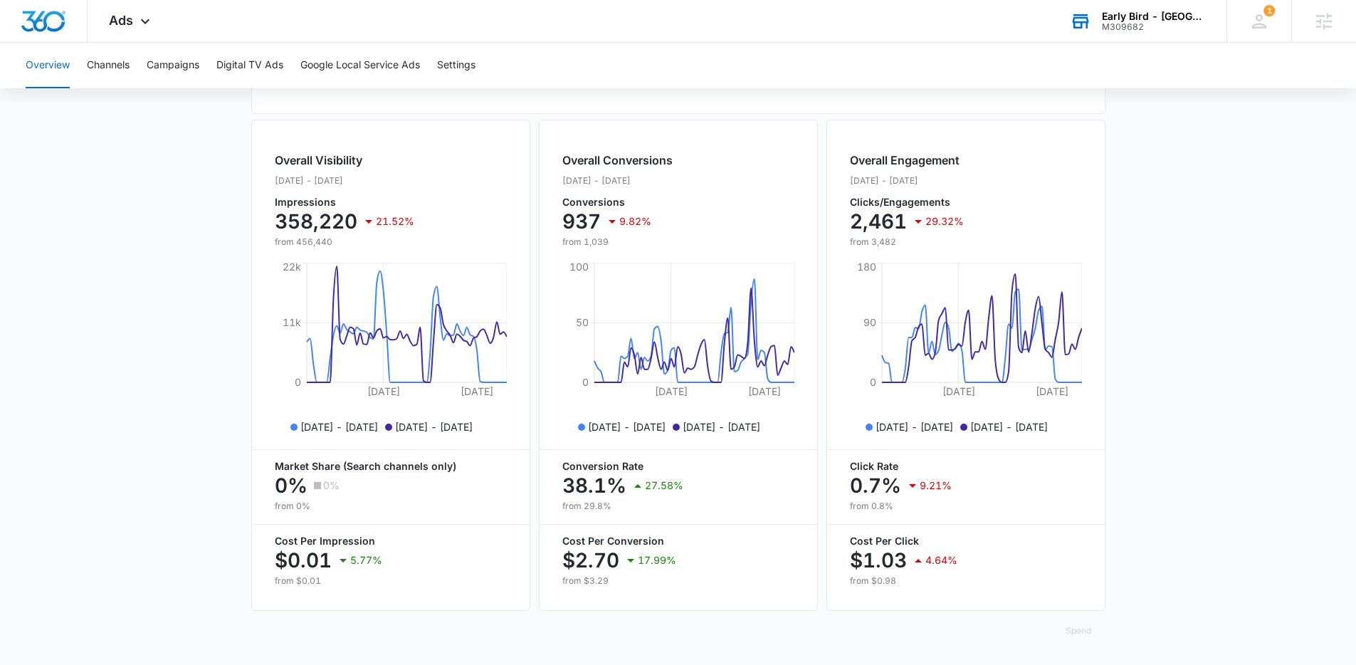
scroll to position [502, 0]
click at [162, 557] on main "Overview Filters 06/09/2025 08/08/2025 Overall Results Impressions 358.2k 21.52…" at bounding box center [678, 154] width 1356 height 1022
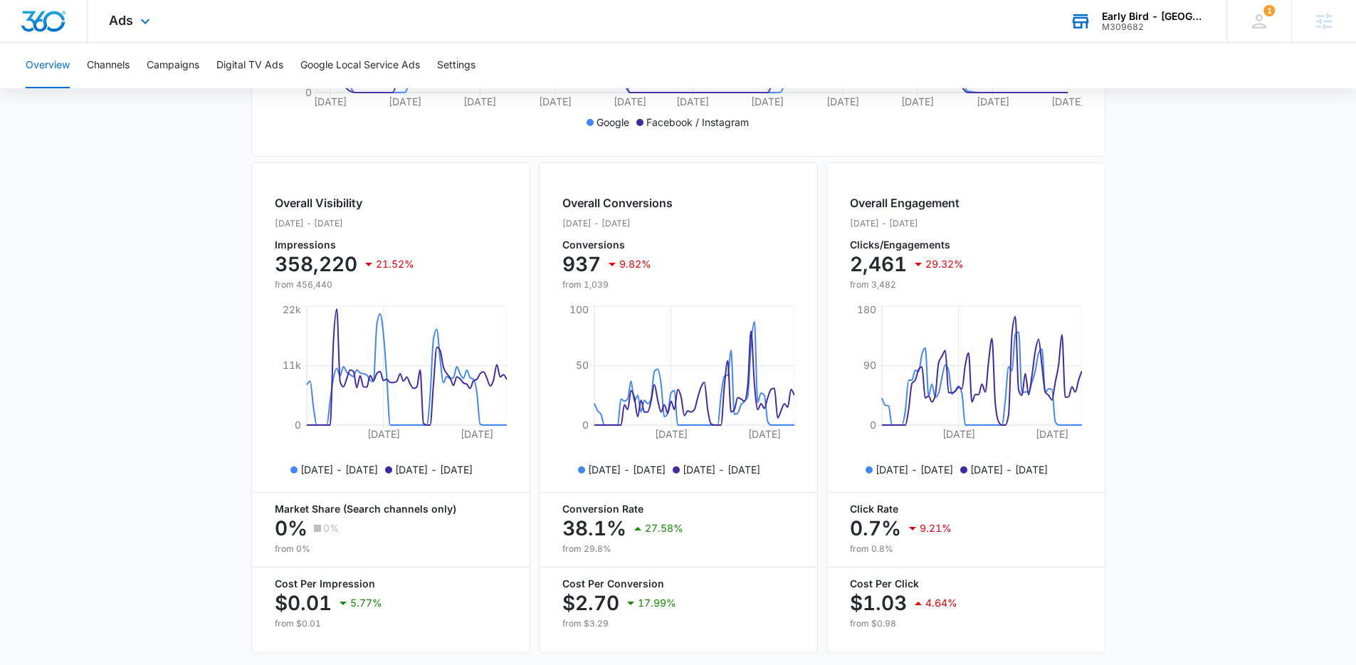
scroll to position [365, 0]
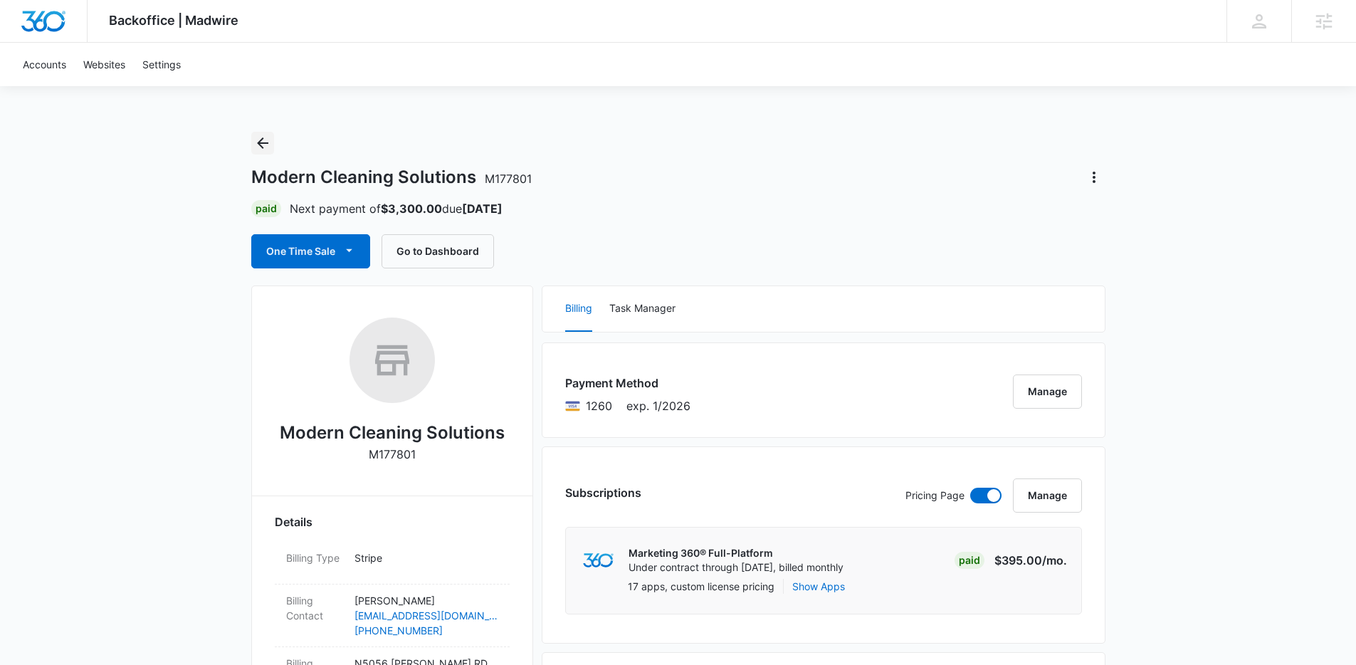
click at [258, 142] on icon "Back" at bounding box center [262, 142] width 11 height 11
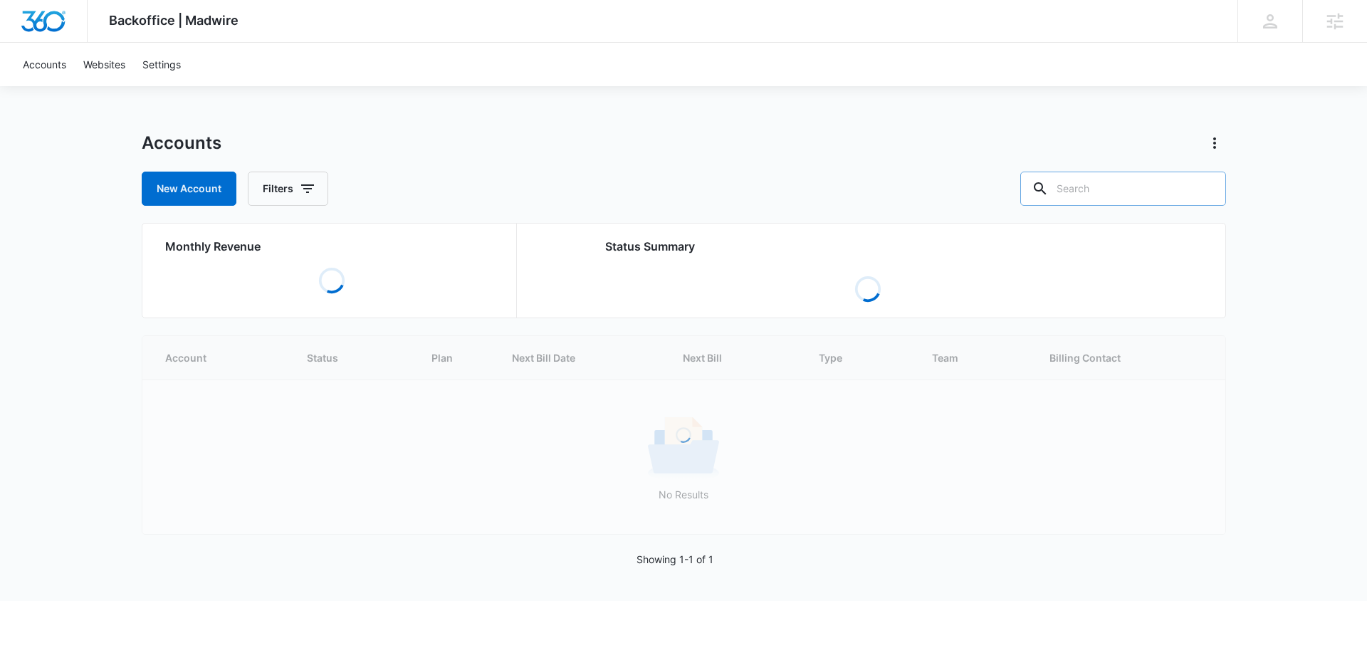
click at [1126, 197] on input "text" at bounding box center [1123, 189] width 206 height 34
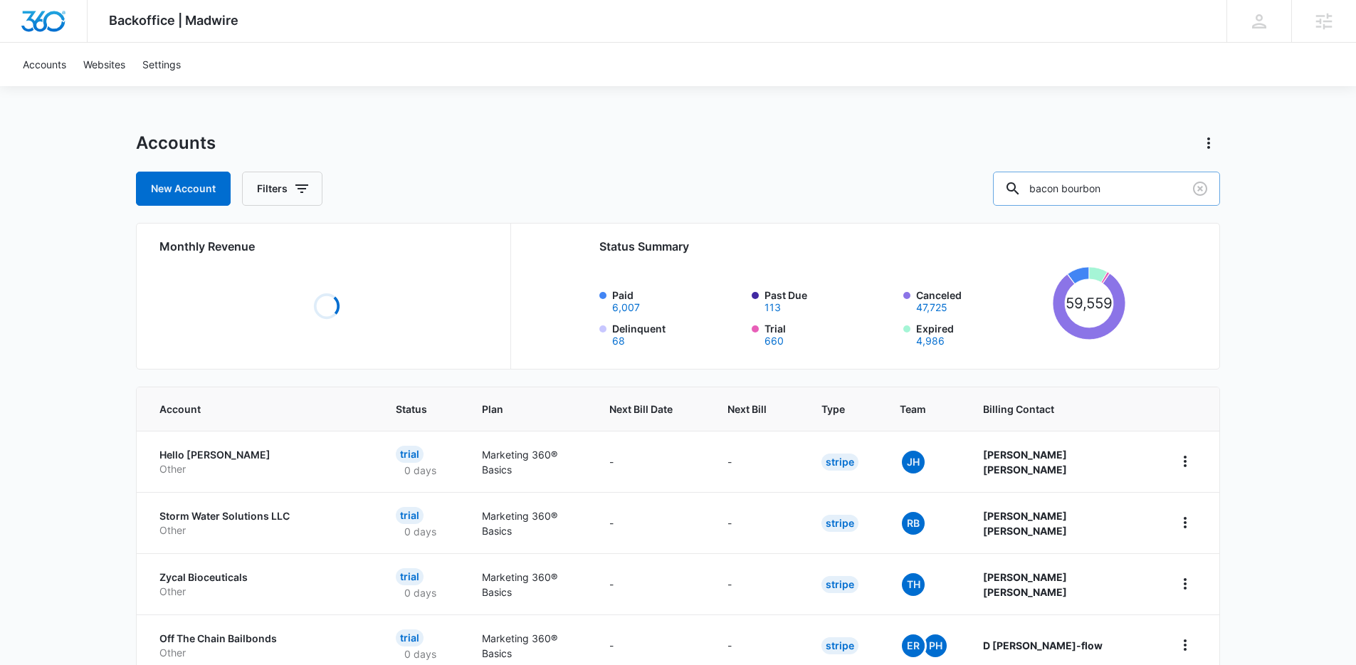
type input "bacon bourbon"
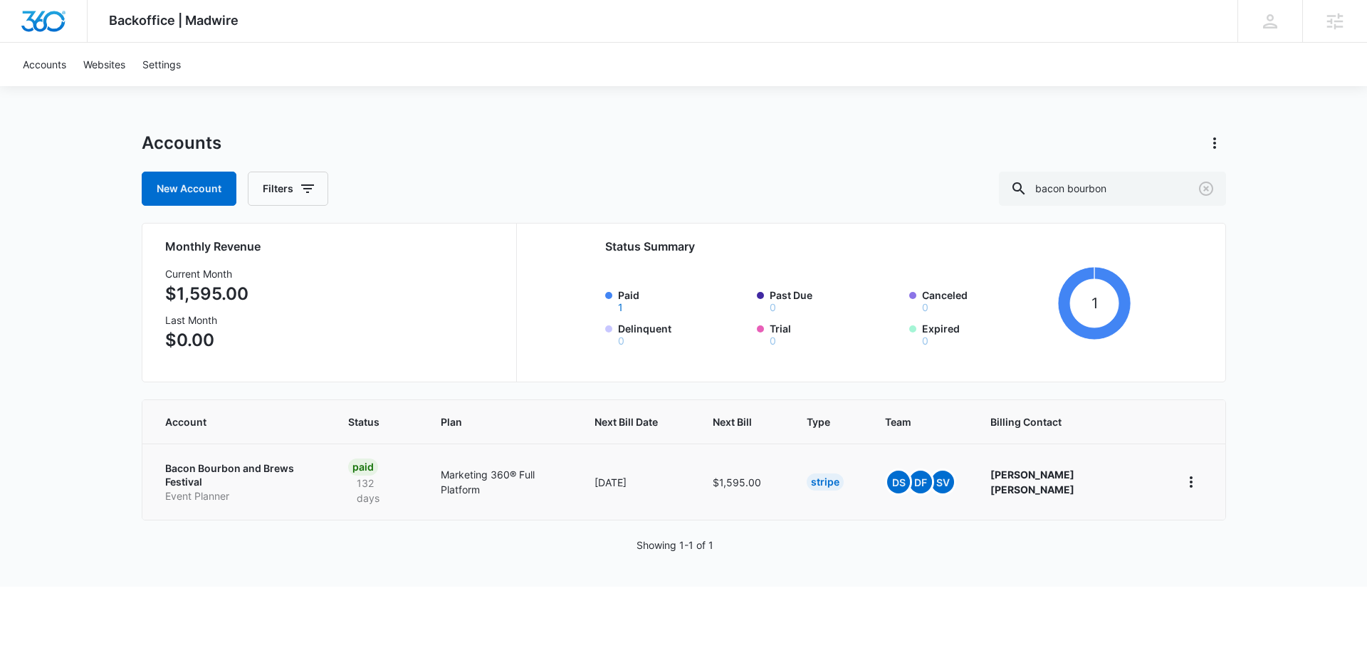
click at [248, 500] on td "Bacon Bourbon and Brews Festival Event Planner" at bounding box center [236, 482] width 189 height 76
click at [258, 489] on p "Event Planner" at bounding box center [240, 496] width 150 height 14
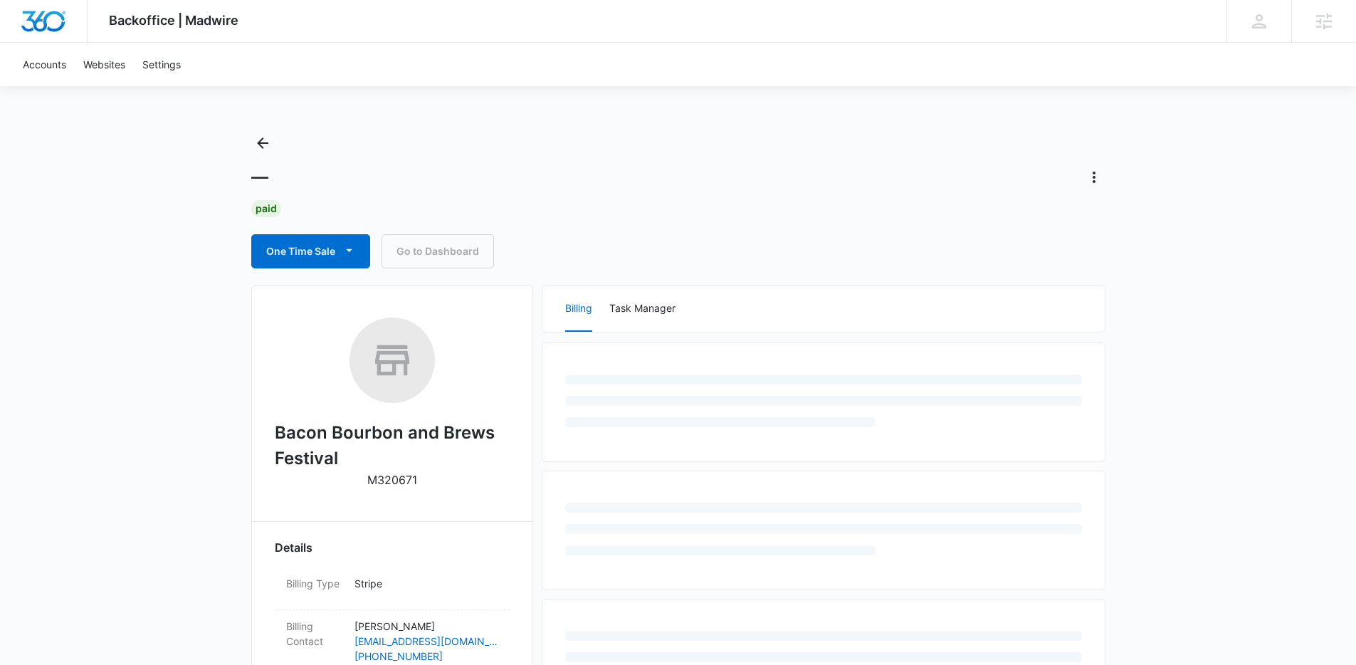
click at [1211, 429] on div "Backoffice | Madwire Apps Settings [PERSON_NAME] [PERSON_NAME][EMAIL_ADDRESS][D…" at bounding box center [678, 626] width 1356 height 1252
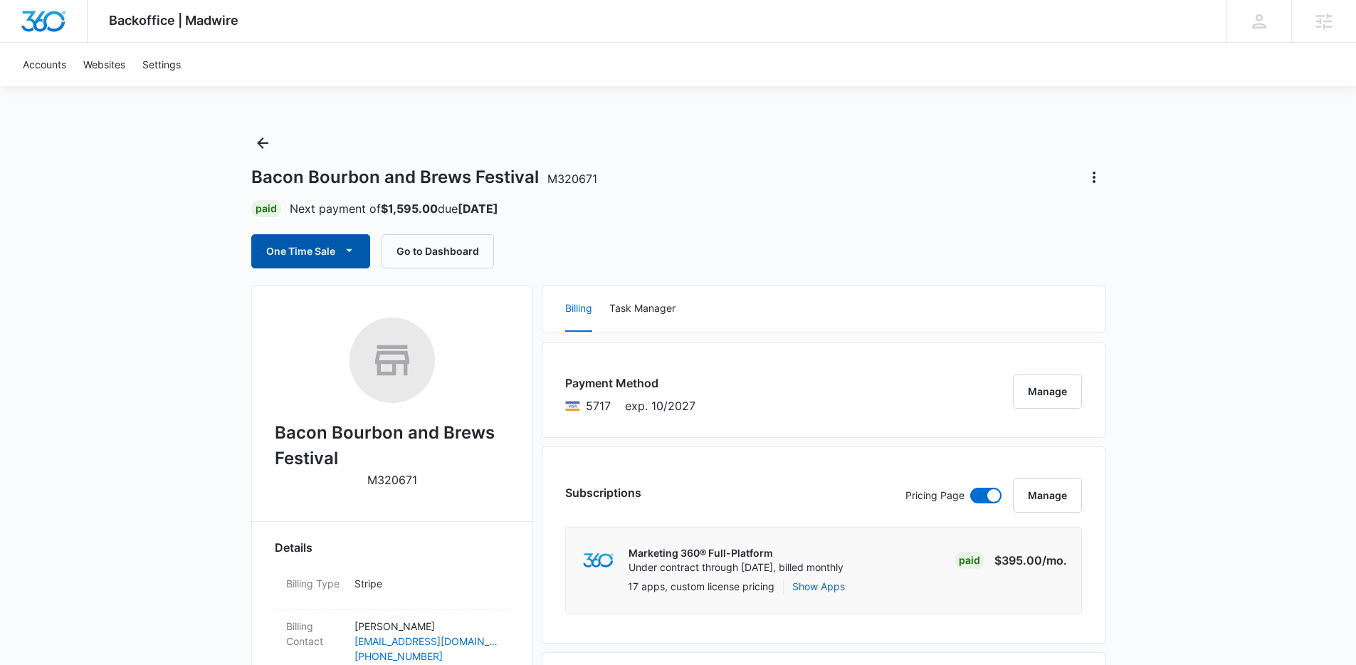
click at [310, 264] on button "One Time Sale" at bounding box center [310, 251] width 119 height 34
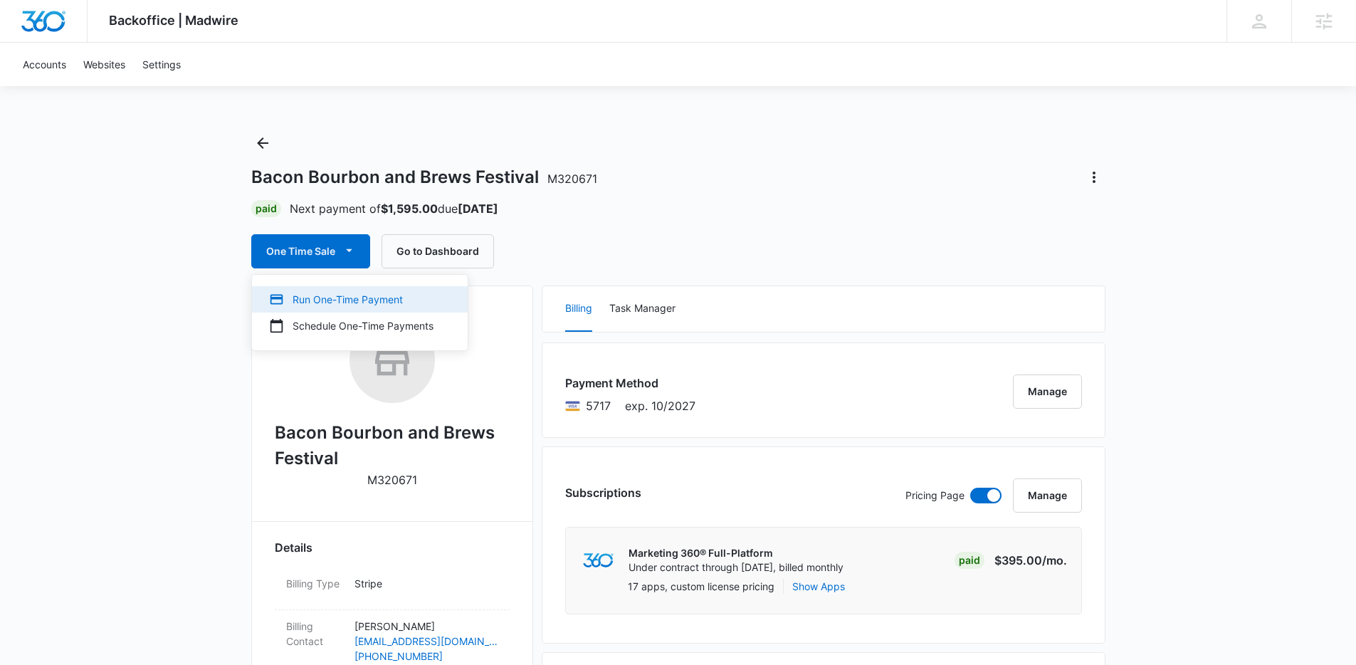
click at [310, 298] on div "Run One-Time Payment" at bounding box center [351, 299] width 164 height 15
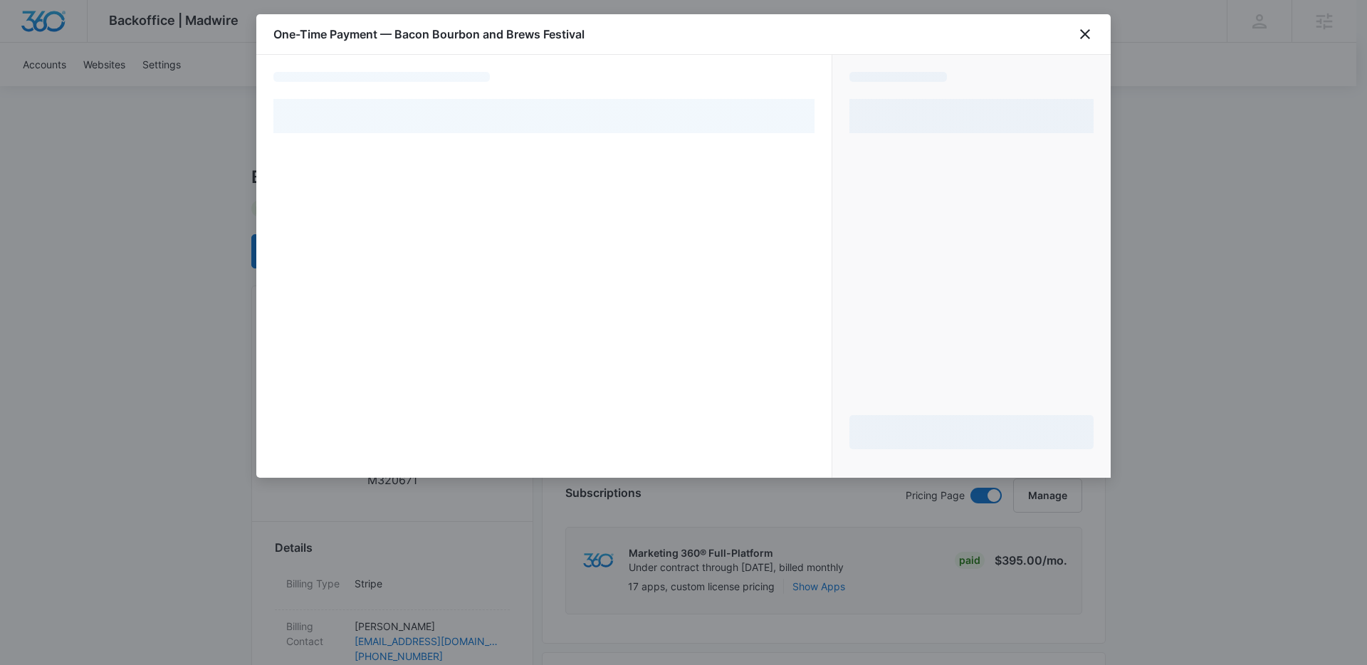
select select "pm_1RHru0A4n8RTgNjULL7yAUNm"
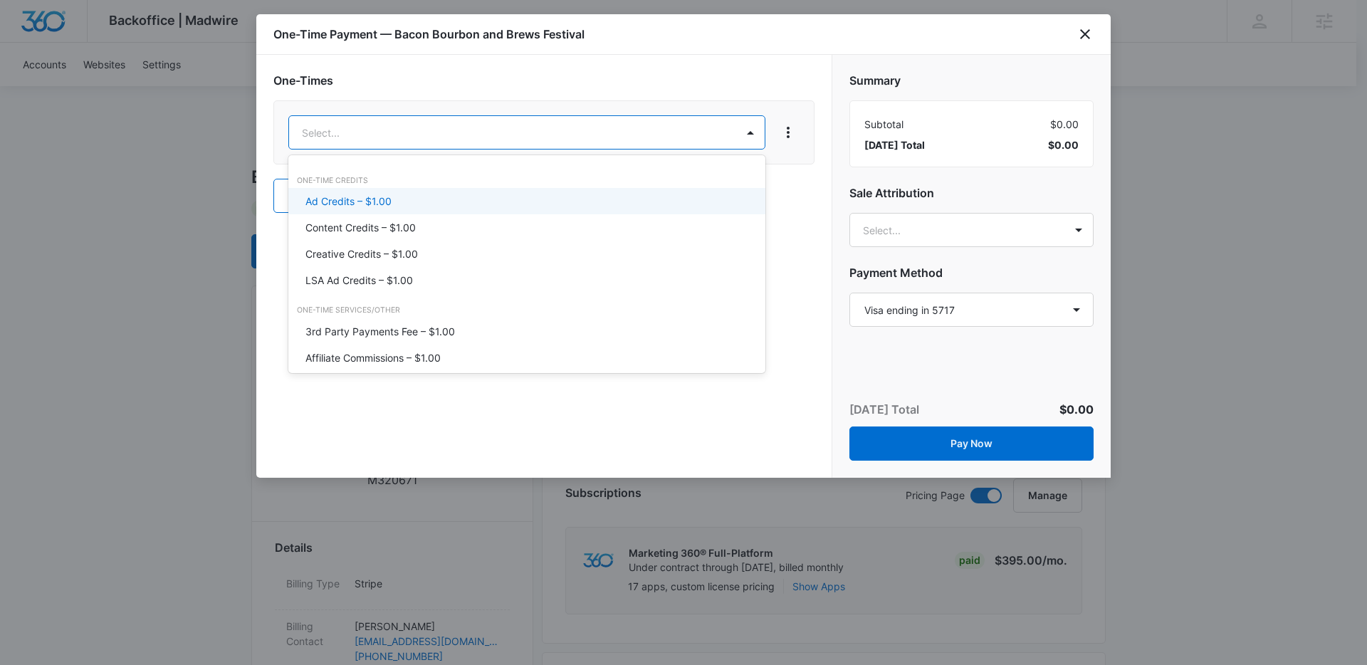
click at [446, 199] on div "Ad Credits – $1.00" at bounding box center [525, 201] width 440 height 15
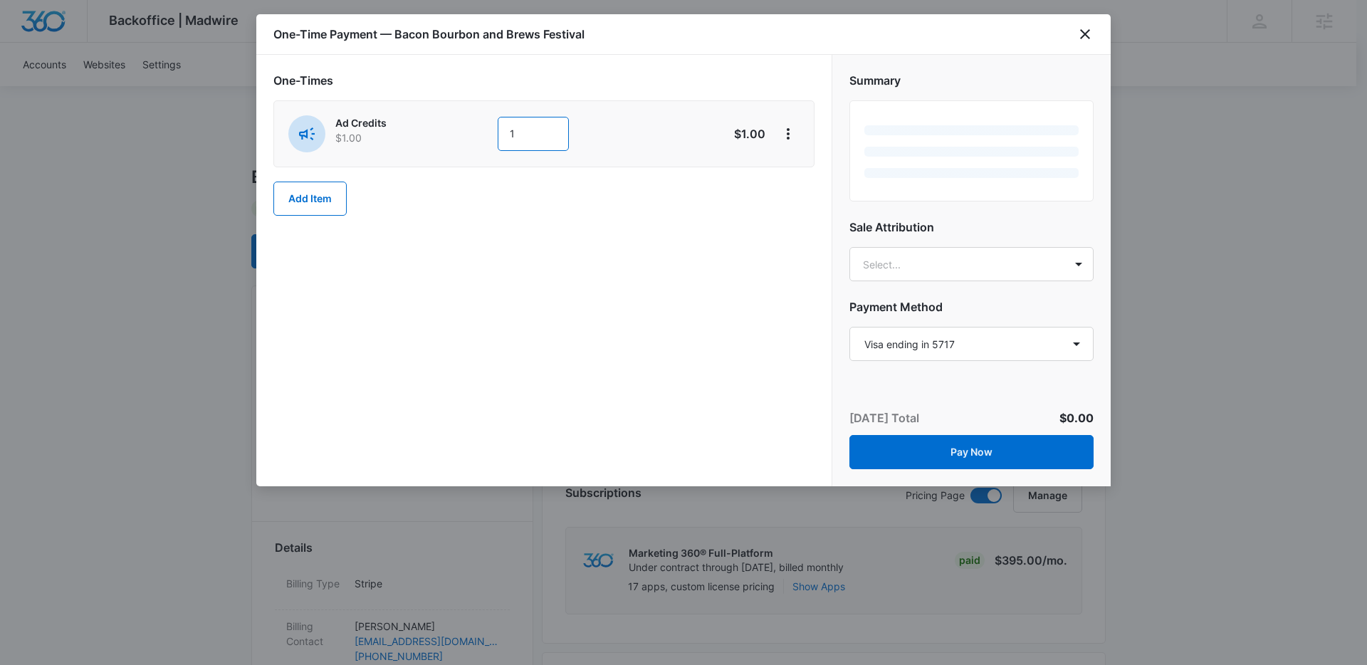
click at [540, 135] on input "1" at bounding box center [533, 134] width 71 height 34
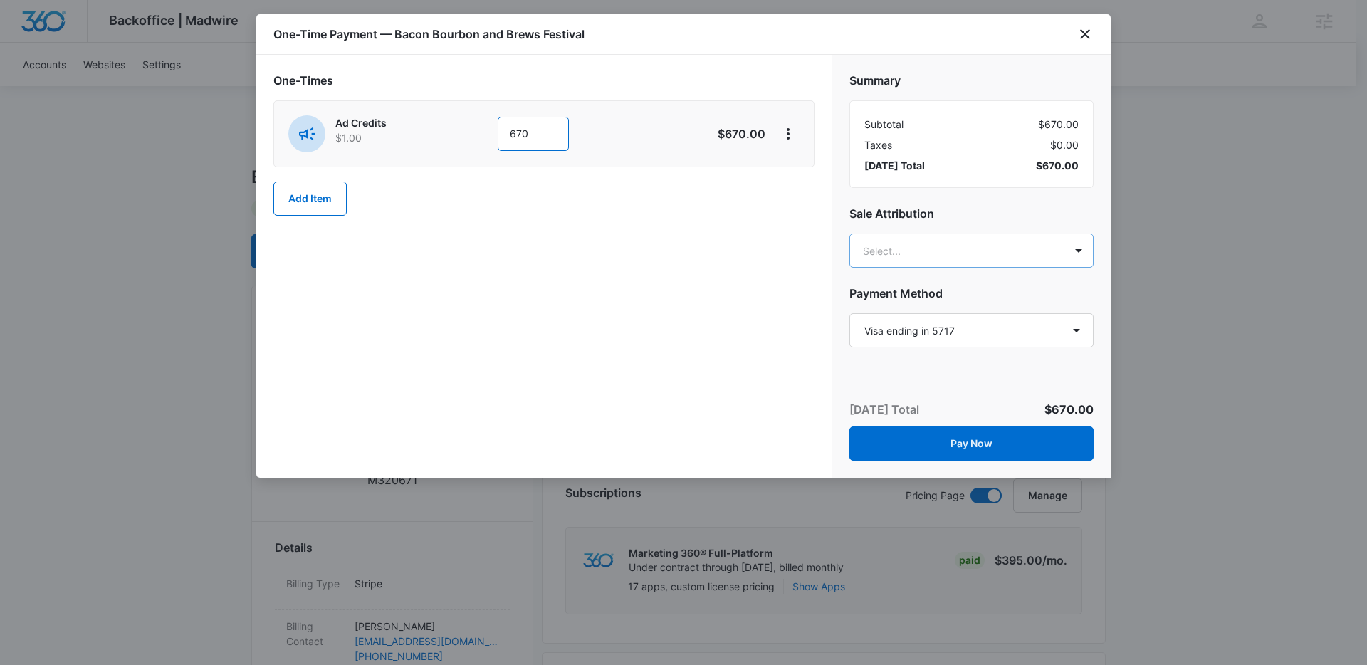
type input "670"
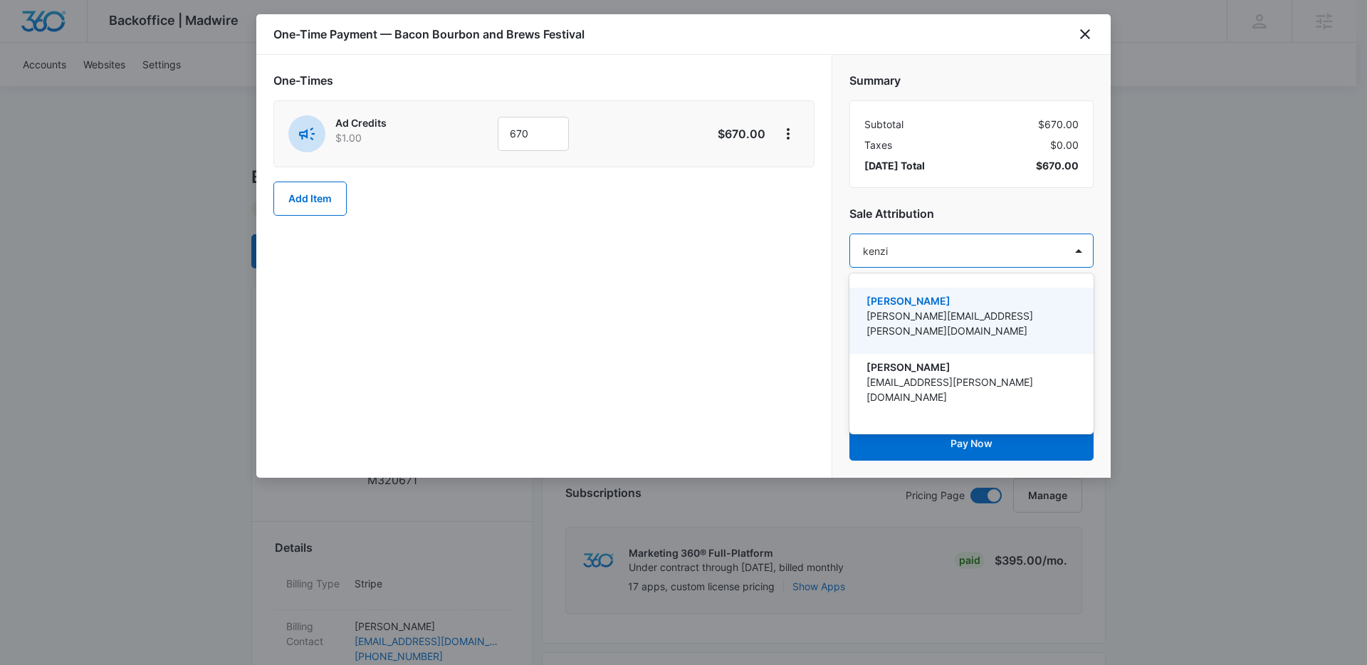
type input "kenzie"
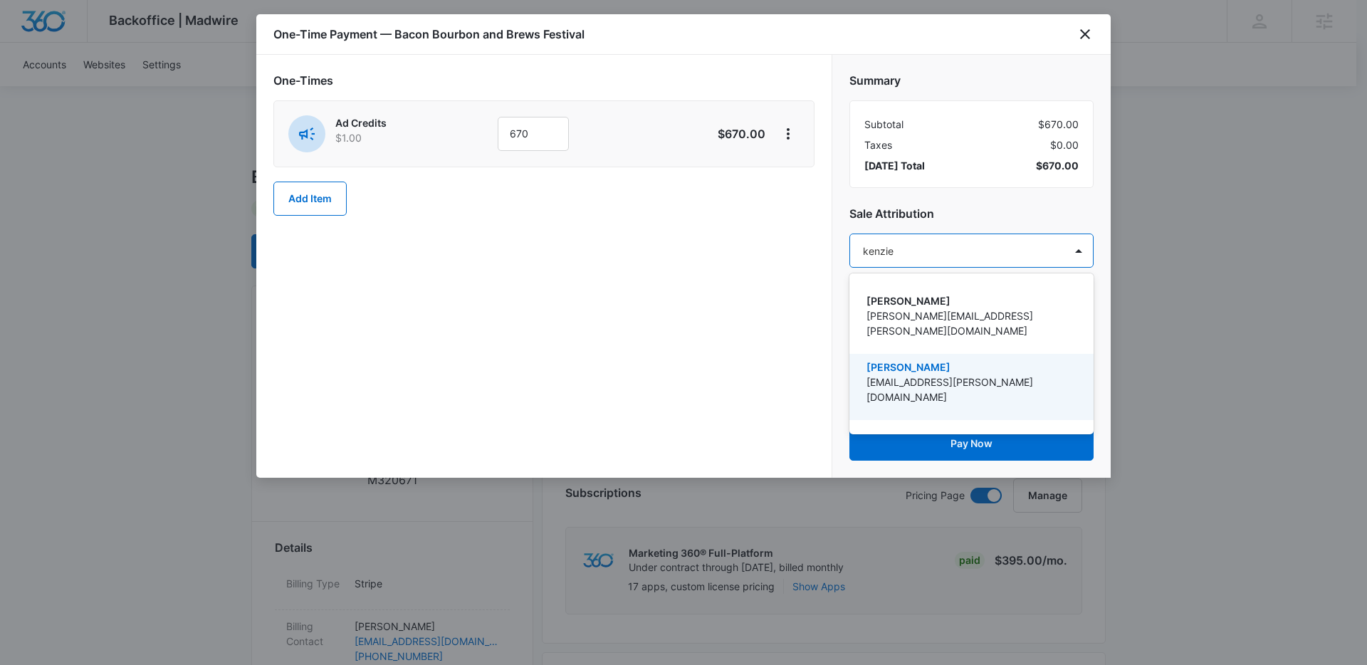
click at [921, 360] on p "[PERSON_NAME]" at bounding box center [970, 367] width 207 height 15
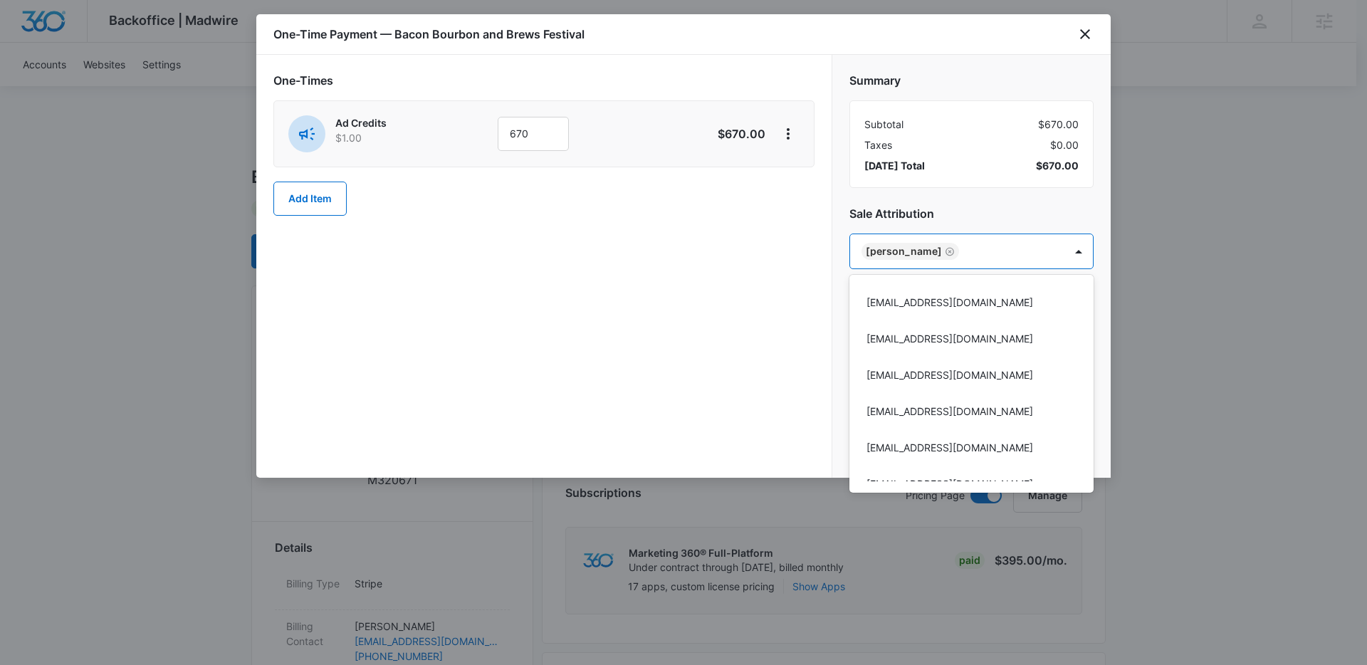
click at [730, 335] on div at bounding box center [683, 332] width 1367 height 665
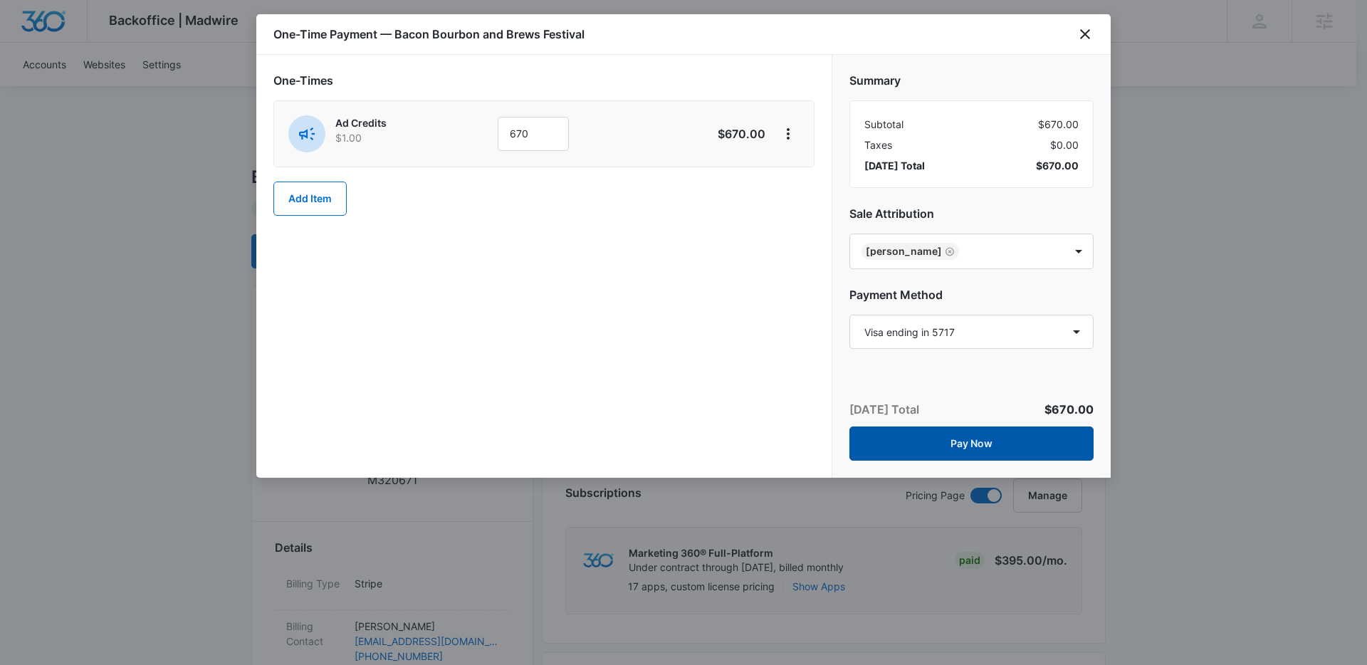
click at [915, 450] on button "Pay Now" at bounding box center [971, 443] width 244 height 34
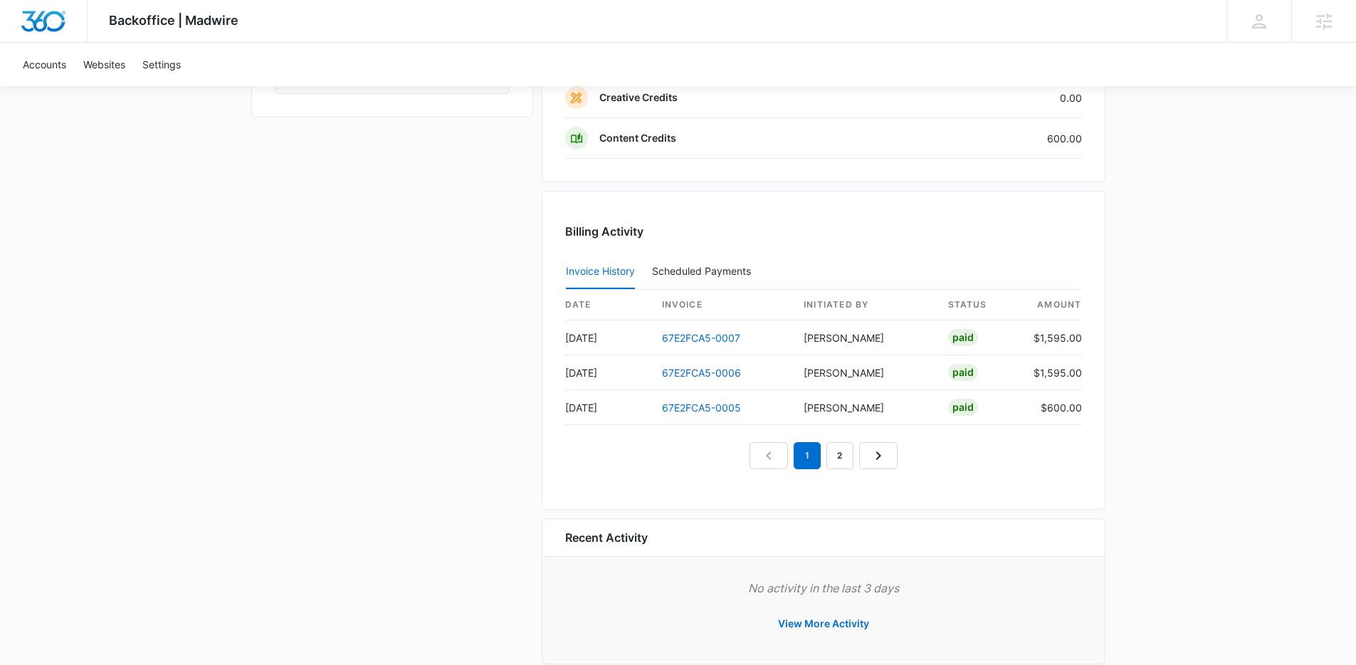
scroll to position [1294, 0]
